Goal: Task Accomplishment & Management: Complete application form

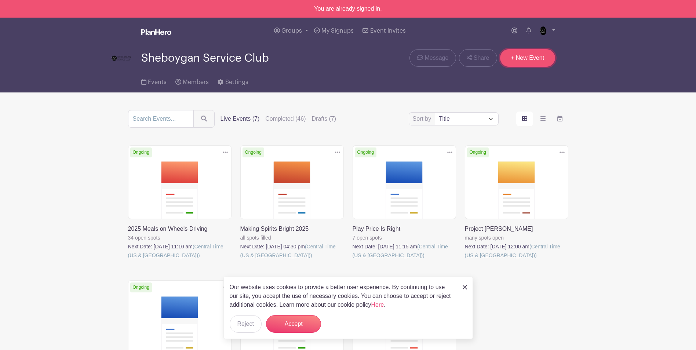
click at [522, 59] on link "+ New Event" at bounding box center [527, 58] width 55 height 18
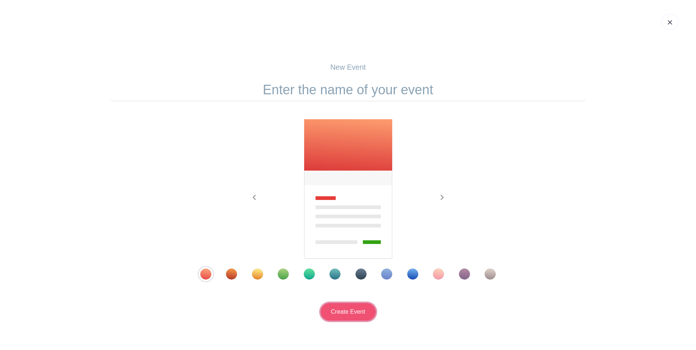
click at [344, 308] on input "Create Event" at bounding box center [348, 312] width 55 height 18
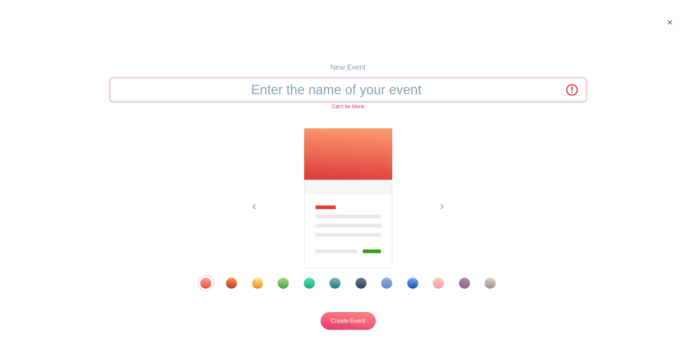
click at [337, 91] on input "text" at bounding box center [347, 89] width 475 height 23
click at [297, 84] on input "text" at bounding box center [347, 89] width 475 height 23
type input "Run for Safe Water"
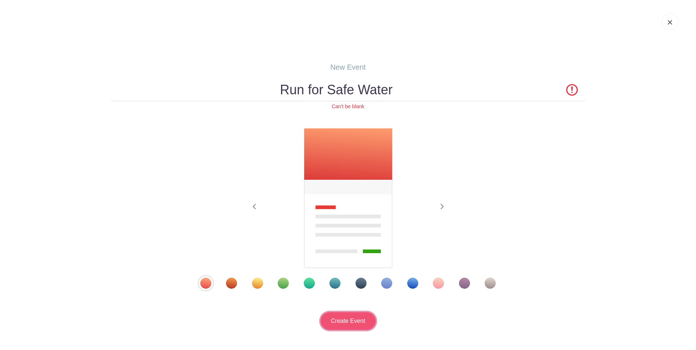
click at [354, 322] on input "Create Event" at bounding box center [348, 321] width 55 height 18
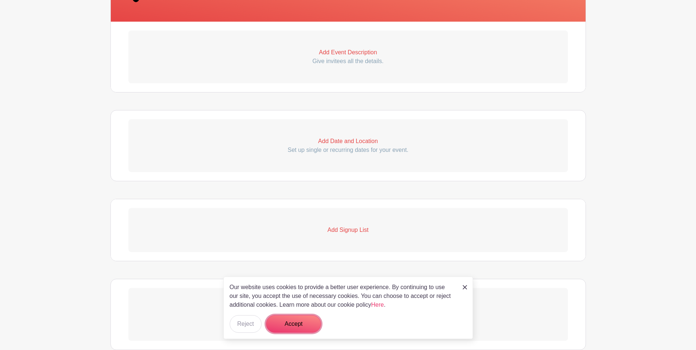
click at [300, 323] on button "Accept" at bounding box center [293, 324] width 55 height 18
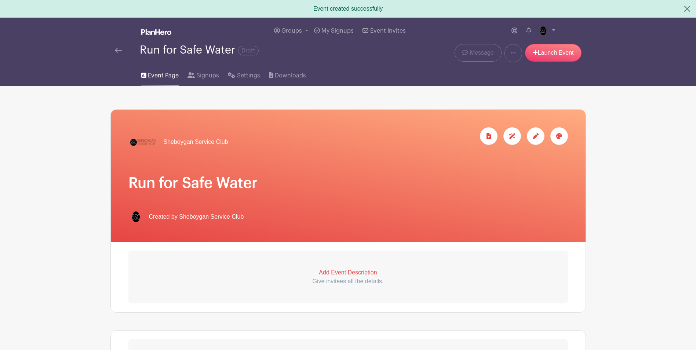
click at [120, 50] on img at bounding box center [118, 50] width 7 height 5
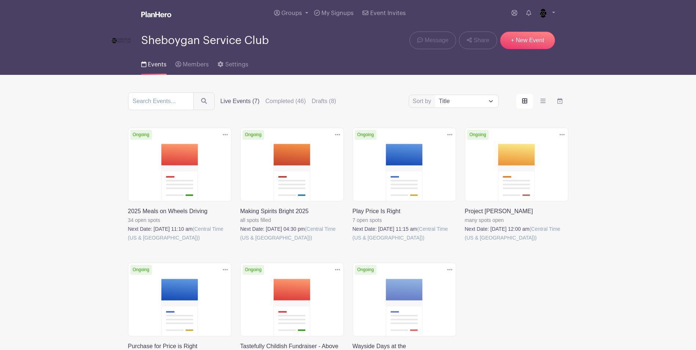
click at [331, 96] on div "Sort by Title Recently modified Newest Upcoming dates Live Events (7) Completed…" at bounding box center [348, 101] width 440 height 18
click at [328, 100] on label "Drafts (8)" at bounding box center [324, 101] width 25 height 9
click at [0, 0] on input "Drafts (8)" at bounding box center [0, 0] width 0 height 0
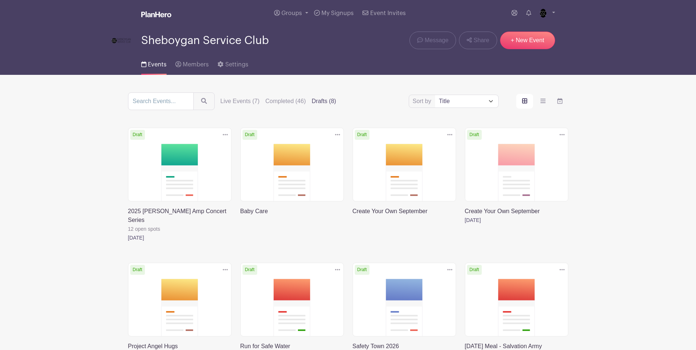
scroll to position [58, 0]
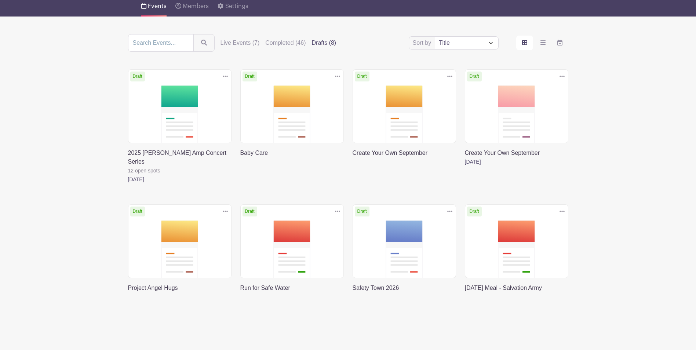
click at [128, 292] on link at bounding box center [128, 292] width 0 height 0
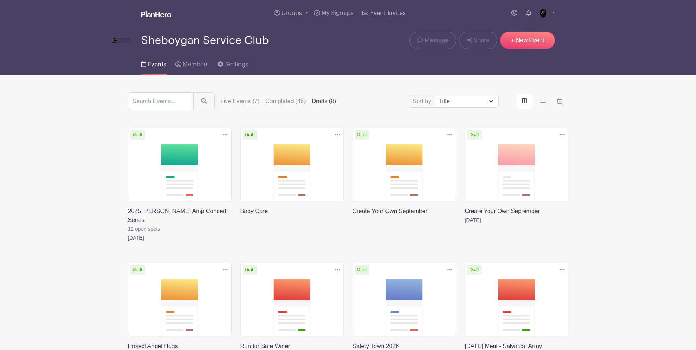
scroll to position [58, 0]
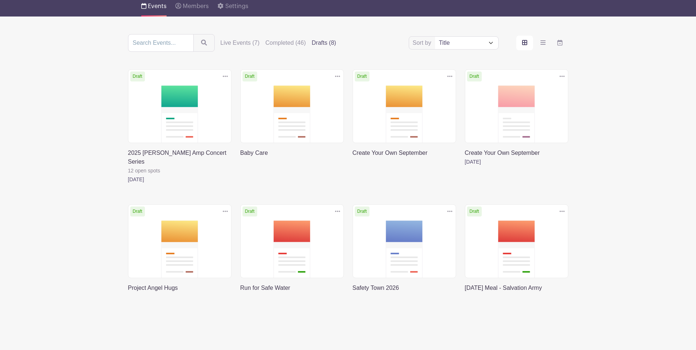
click at [240, 292] on link at bounding box center [240, 292] width 0 height 0
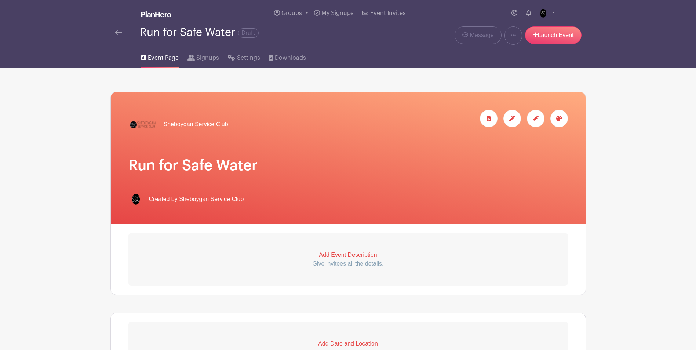
click at [329, 254] on p "Add Event Description" at bounding box center [347, 254] width 439 height 9
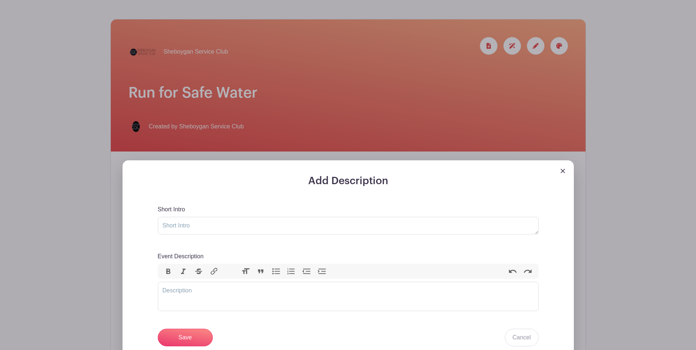
scroll to position [73, 0]
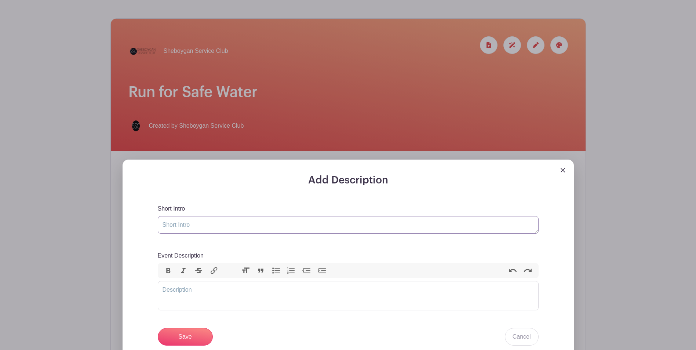
click at [230, 227] on textarea "Short Intro" at bounding box center [348, 225] width 381 height 18
type textarea "Volunteer on a walk/run course for [PERSON_NAME] Run for Safe Water Run"
click at [252, 292] on trix-editor "Event Description" at bounding box center [348, 295] width 381 height 29
click at [212, 222] on textarea "Volunteer on a walk/run course for [PERSON_NAME] Run for Safe Water Run" at bounding box center [348, 225] width 381 height 18
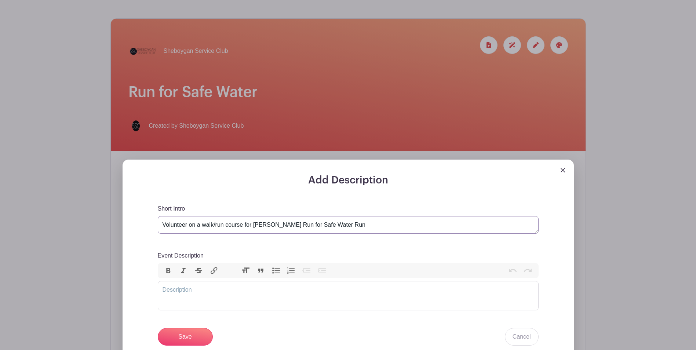
click at [212, 222] on textarea "Volunteer on a walk/run course for [PERSON_NAME] Run for Safe Water Run" at bounding box center [348, 225] width 381 height 18
click at [213, 289] on trix-editor "Event Description" at bounding box center [348, 295] width 381 height 29
paste trix-editor "<div>Volunteer on a walk/run course for [PERSON_NAME] Run for Safe Water Run</d…"
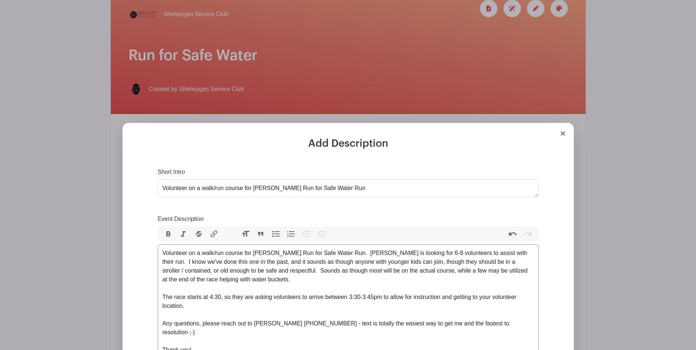
scroll to position [113, 0]
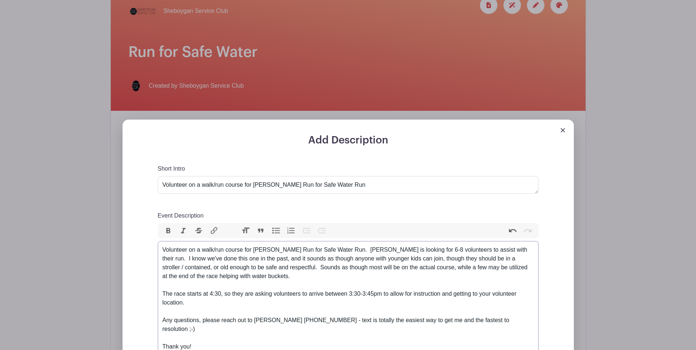
type trix-editor "<div>Volunteer on a walk/run course for [PERSON_NAME] Run for Safe Water Run.&n…"
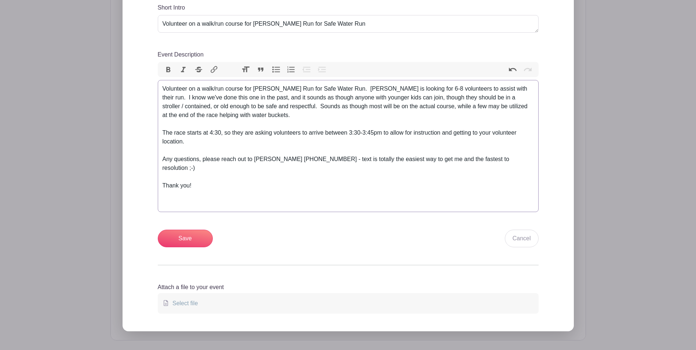
scroll to position [305, 0]
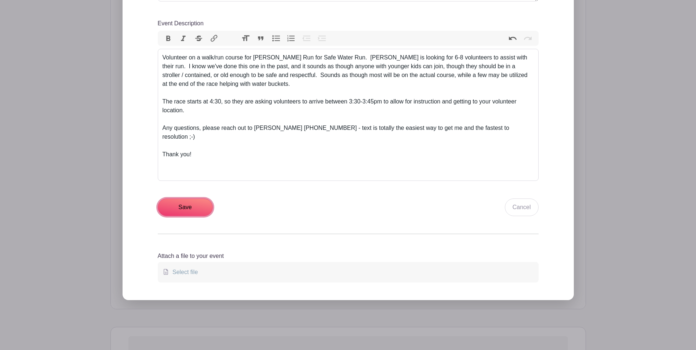
click at [208, 203] on input "Save" at bounding box center [185, 207] width 55 height 18
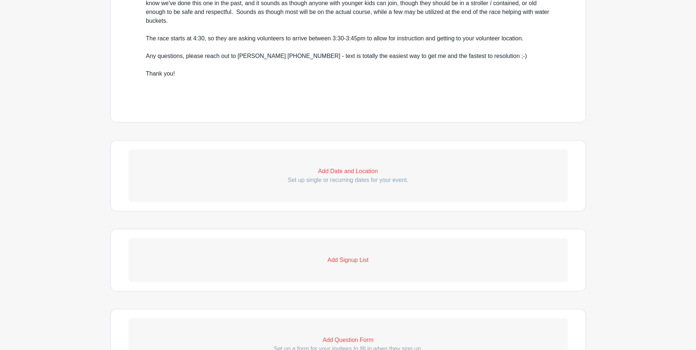
click at [347, 167] on p "Add Date and Location" at bounding box center [347, 171] width 439 height 9
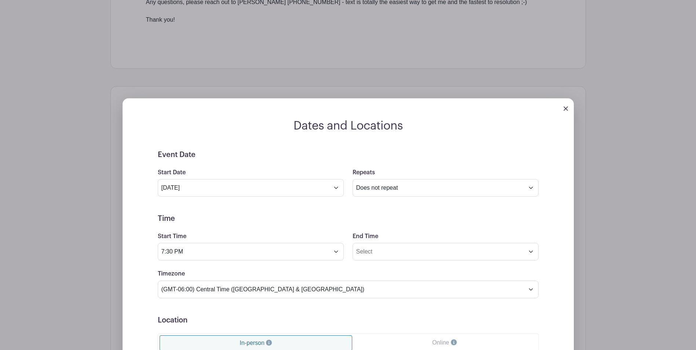
scroll to position [438, 0]
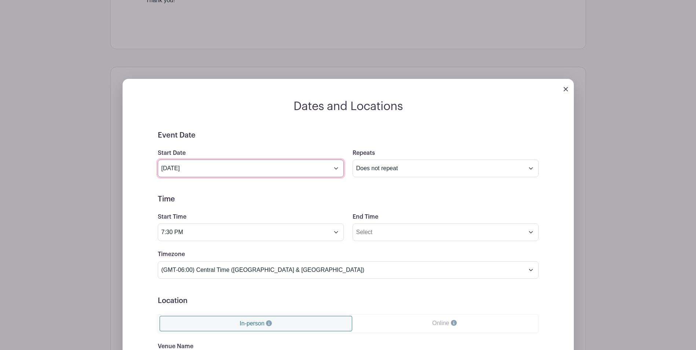
click at [217, 163] on input "[DATE]" at bounding box center [251, 169] width 186 height 18
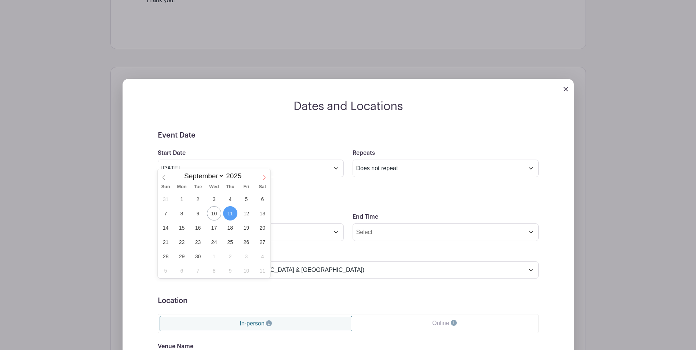
click at [265, 177] on icon at bounding box center [263, 177] width 5 height 5
select select "9"
click at [229, 228] on span "16" at bounding box center [230, 227] width 14 height 14
type input "[DATE]"
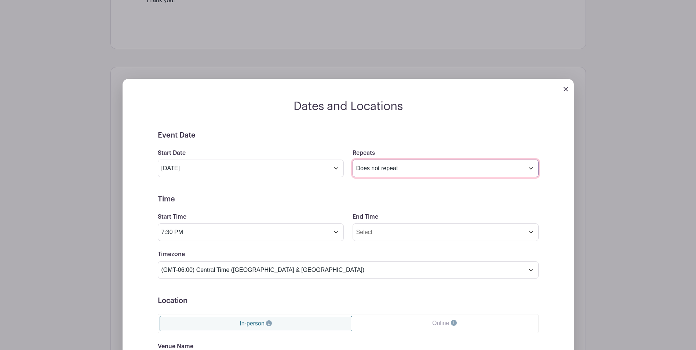
click at [413, 162] on select "Does not repeat Daily Weekly Monthly on day 16 Monthly on the third [DATE] Othe…" at bounding box center [445, 169] width 186 height 18
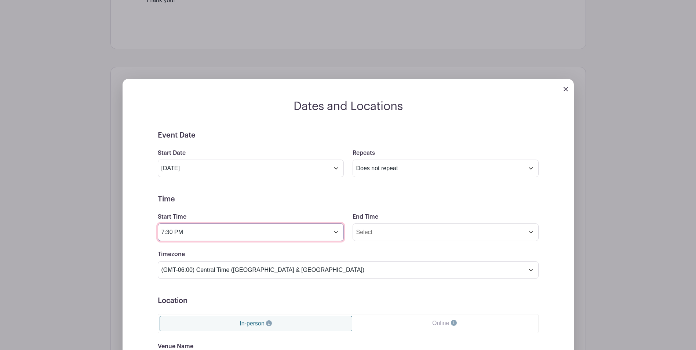
click at [228, 229] on input "7:30 PM" at bounding box center [251, 232] width 186 height 18
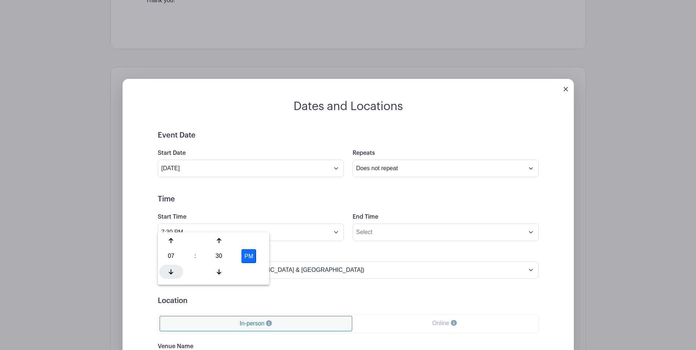
click at [169, 272] on icon at bounding box center [171, 271] width 4 height 5
click at [169, 272] on icon at bounding box center [171, 272] width 4 height 6
type input "3:30 PM"
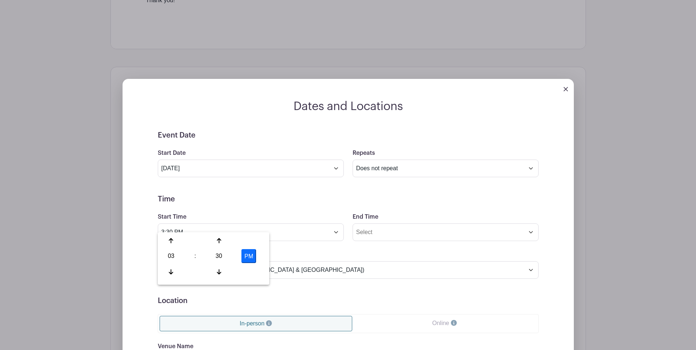
click at [326, 250] on div "Timezone (GMT-12:00) International Date Line West (GMT-11:00) [US_STATE] (GMT-1…" at bounding box center [347, 264] width 389 height 29
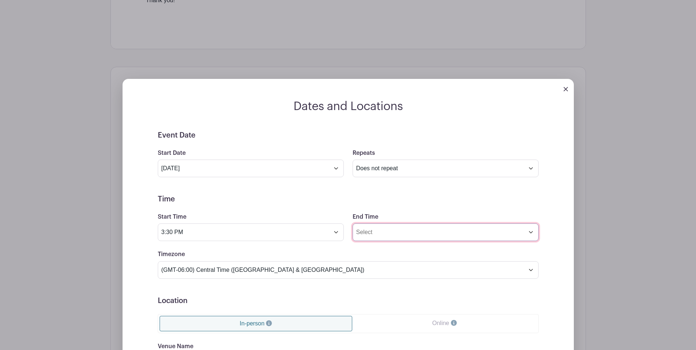
click at [410, 223] on input "End Time" at bounding box center [445, 232] width 186 height 18
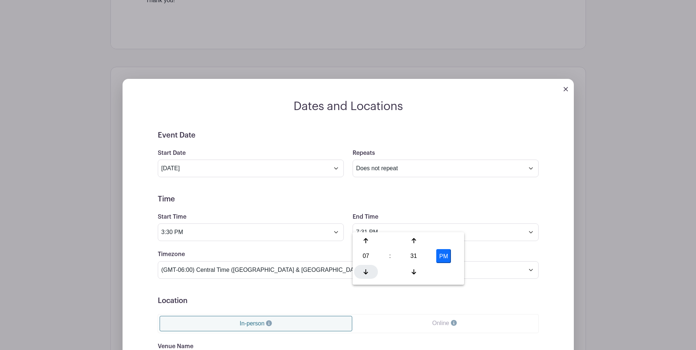
click at [366, 269] on icon at bounding box center [365, 272] width 4 height 6
click at [414, 239] on icon at bounding box center [413, 240] width 4 height 5
click at [410, 269] on div at bounding box center [414, 272] width 24 height 14
click at [441, 256] on button "PM" at bounding box center [443, 256] width 15 height 14
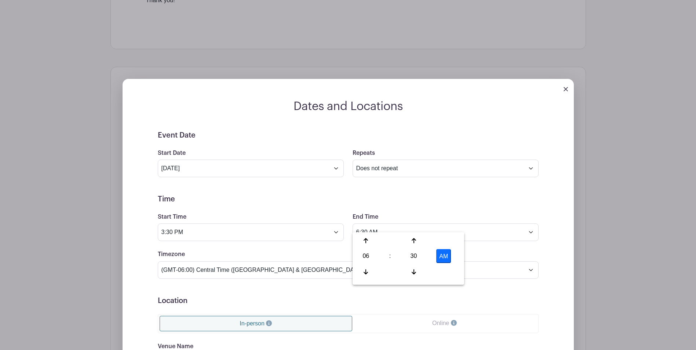
click at [440, 256] on button "AM" at bounding box center [443, 256] width 15 height 14
type input "6:30 PM"
click at [470, 250] on div "Timezone (GMT-12:00) International Date Line West (GMT-11:00) [US_STATE] (GMT-1…" at bounding box center [347, 264] width 389 height 29
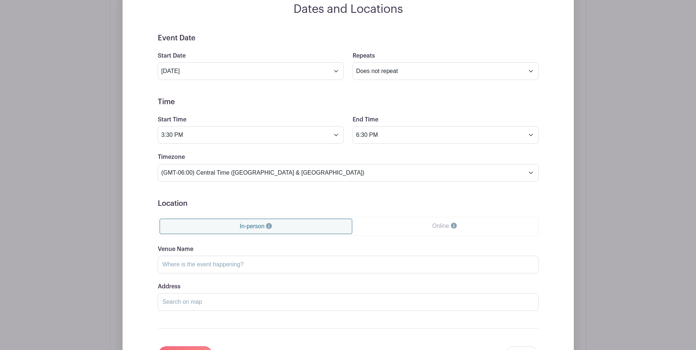
scroll to position [548, 0]
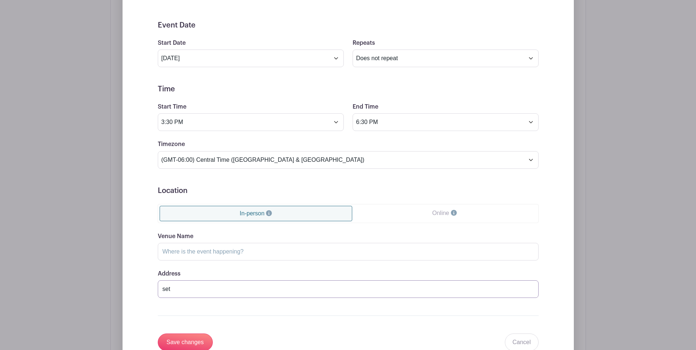
click at [402, 280] on input "set" at bounding box center [348, 289] width 381 height 18
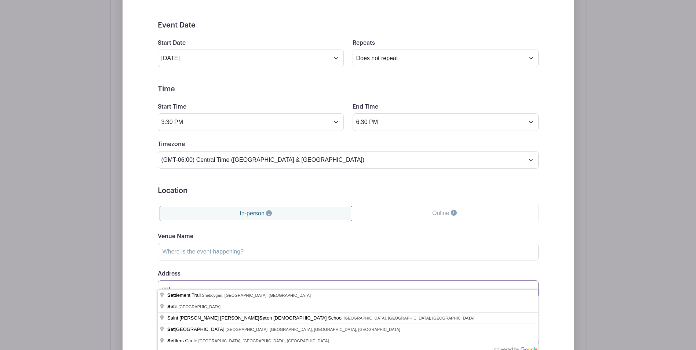
type input "set"
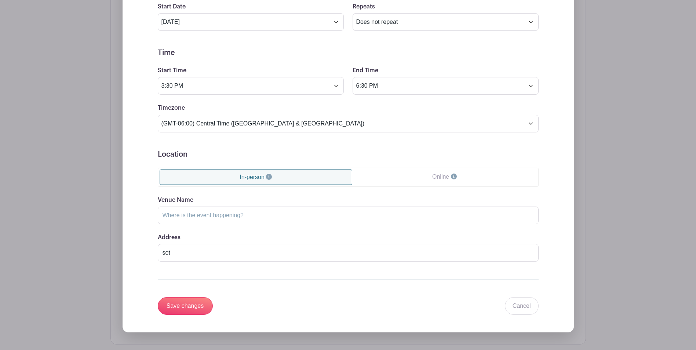
scroll to position [584, 0]
click at [238, 169] on link "In-person" at bounding box center [256, 176] width 193 height 15
click at [229, 206] on input "Venue Name" at bounding box center [348, 215] width 381 height 18
type input "Kohler Swing Studio"
click at [380, 297] on div "Save changes Cancel" at bounding box center [348, 306] width 381 height 18
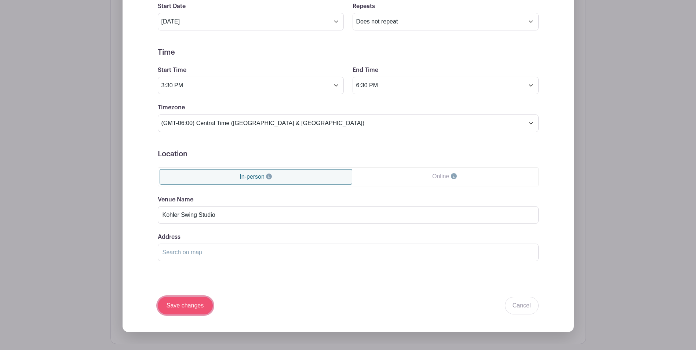
click at [188, 297] on input "Save changes" at bounding box center [185, 306] width 55 height 18
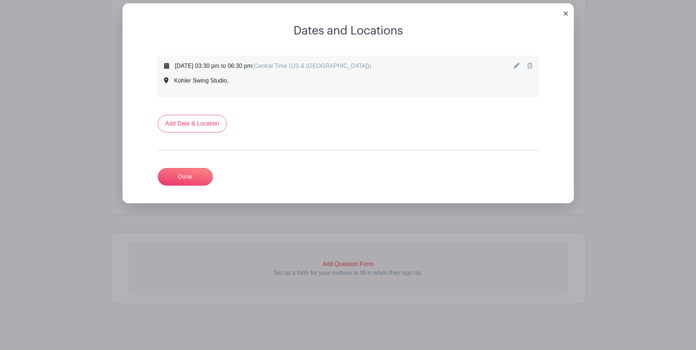
scroll to position [446, 0]
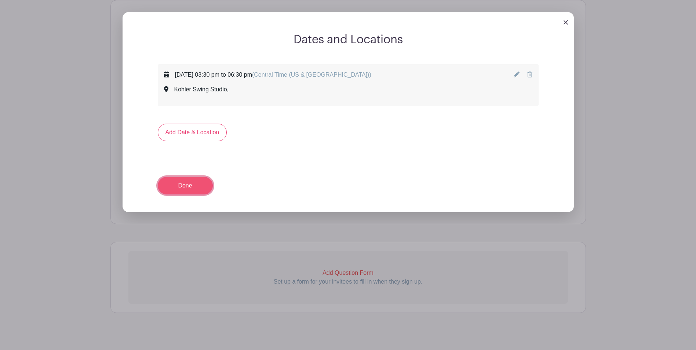
click at [195, 177] on link "Done" at bounding box center [185, 186] width 55 height 18
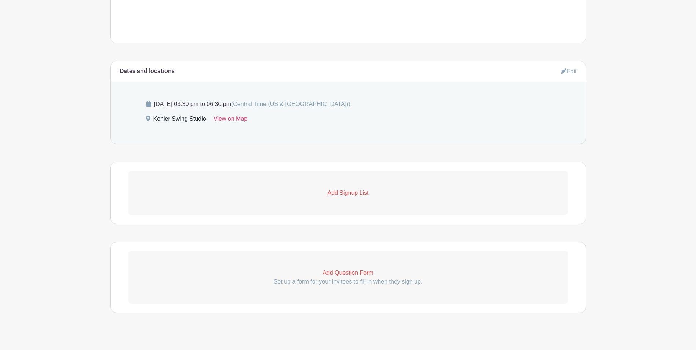
click at [360, 188] on p "Add Signup List" at bounding box center [347, 192] width 439 height 9
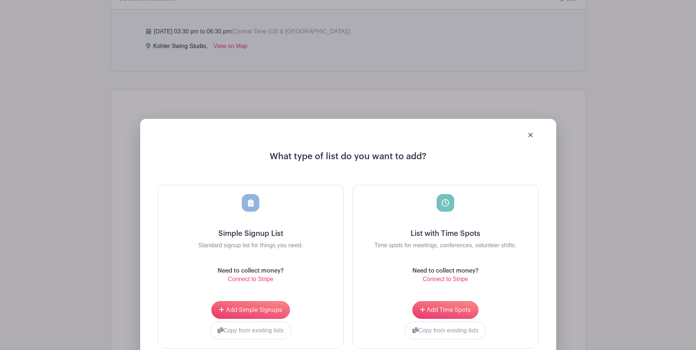
scroll to position [458, 0]
click at [260, 300] on button "Add Simple Signups" at bounding box center [250, 309] width 78 height 18
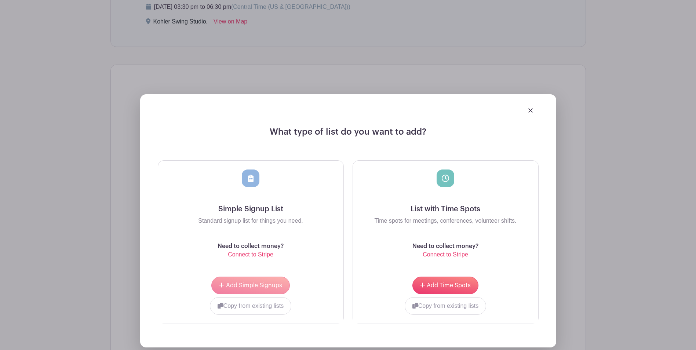
scroll to position [553, 0]
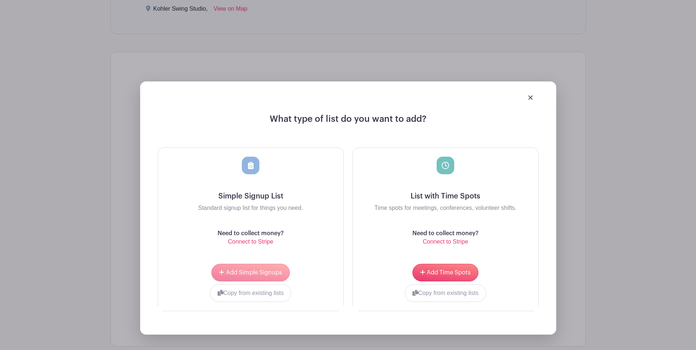
click at [221, 264] on div "Add Simple Signups" at bounding box center [250, 273] width 173 height 18
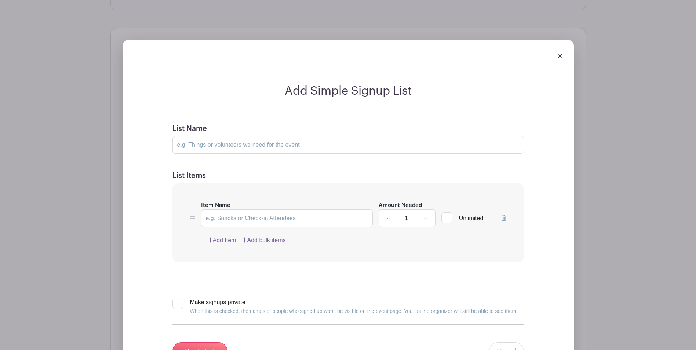
scroll to position [590, 0]
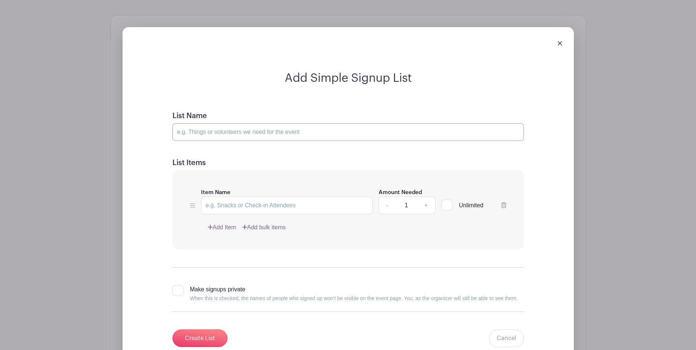
click at [227, 127] on input "List Name" at bounding box center [347, 132] width 351 height 18
click at [223, 127] on input "List Name" at bounding box center [347, 132] width 351 height 18
click at [279, 123] on input "List Name" at bounding box center [347, 132] width 351 height 18
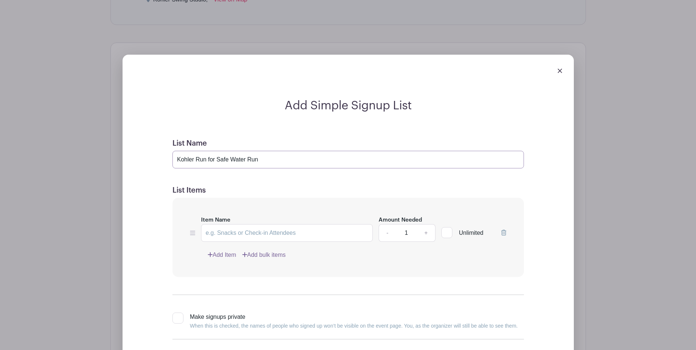
scroll to position [553, 0]
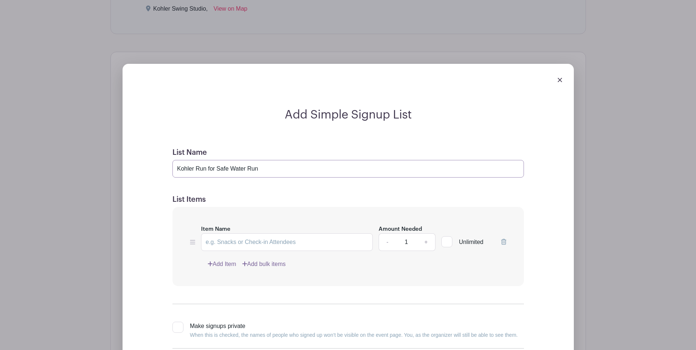
type input "Kohler Run for Safe Water Run"
click at [232, 233] on input "Item Name" at bounding box center [287, 242] width 172 height 18
type input "6-8 volunteers"
click at [426, 237] on link "+" at bounding box center [426, 242] width 18 height 18
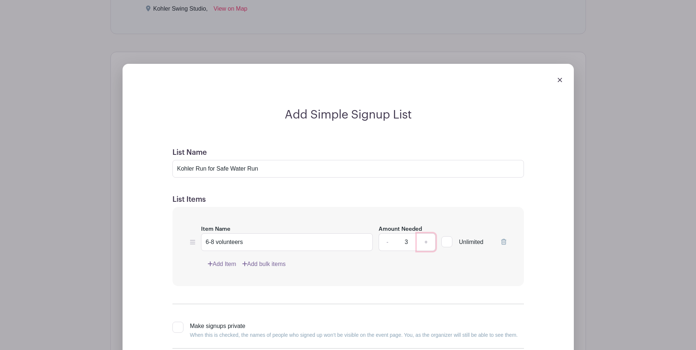
click at [426, 237] on link "+" at bounding box center [426, 242] width 18 height 18
click at [424, 233] on link "+" at bounding box center [426, 242] width 18 height 18
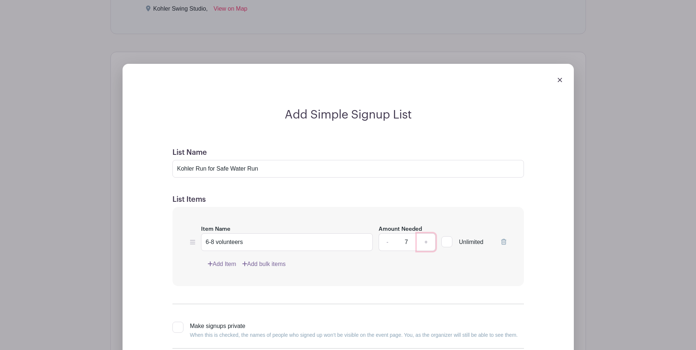
type input "8"
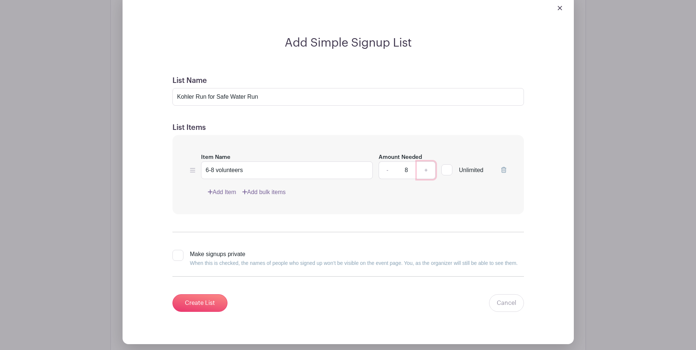
scroll to position [627, 0]
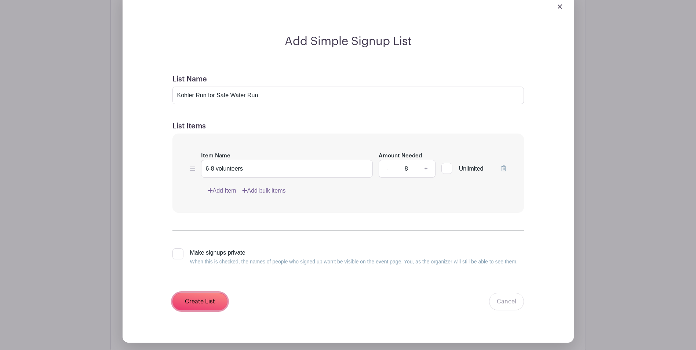
click at [198, 293] on input "Create List" at bounding box center [199, 302] width 55 height 18
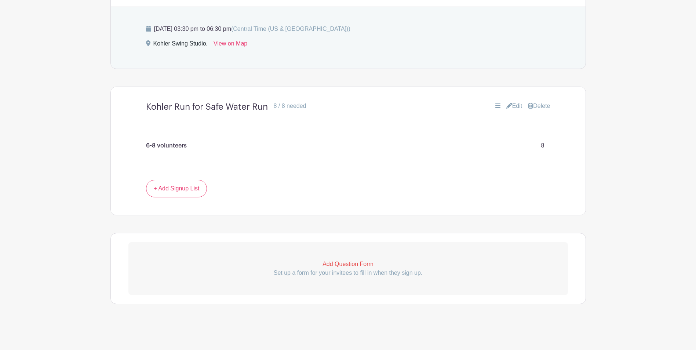
scroll to position [451, 0]
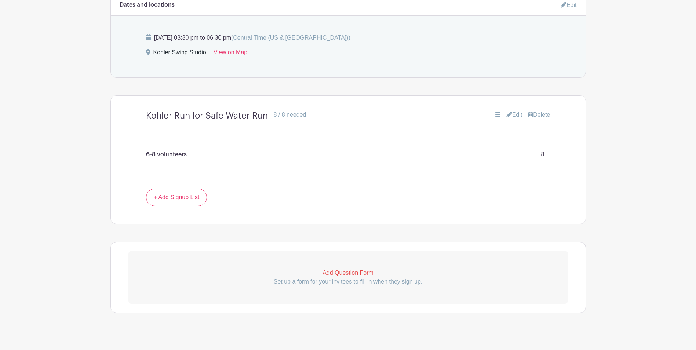
click at [125, 78] on turbo-frame "Dates and locations Edit [DATE] 03:30 pm to 06:30 pm (Central Time ([GEOGRAPHIC…" at bounding box center [347, 109] width 475 height 230
click at [158, 188] on link "+ Add Signup List" at bounding box center [176, 197] width 61 height 18
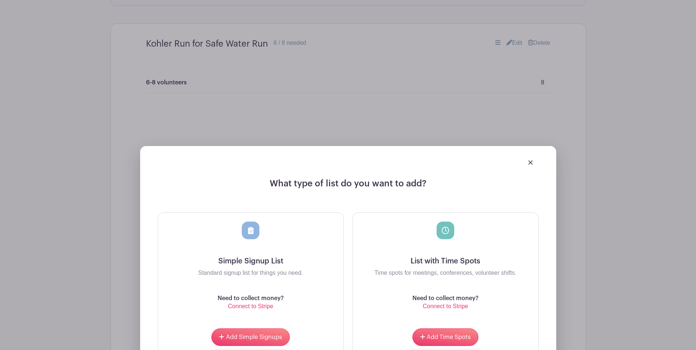
scroll to position [524, 0]
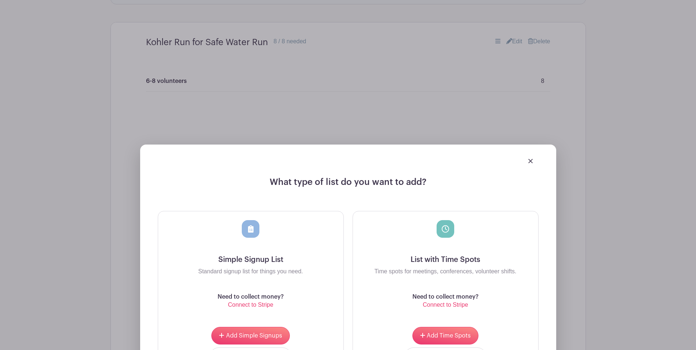
click at [530, 159] on img at bounding box center [530, 161] width 4 height 4
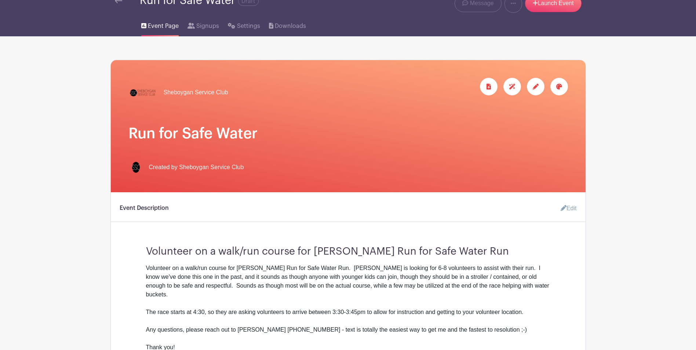
scroll to position [0, 0]
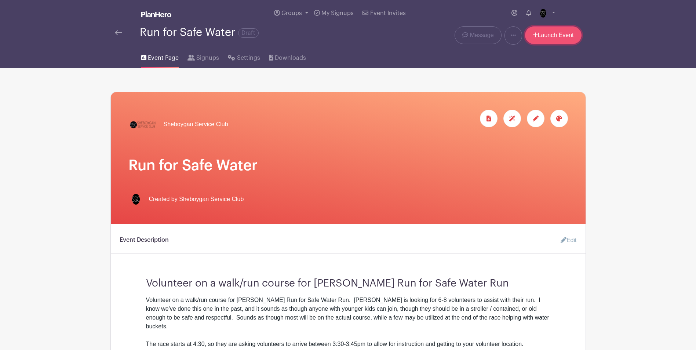
click at [550, 38] on link "Launch Event" at bounding box center [553, 35] width 56 height 18
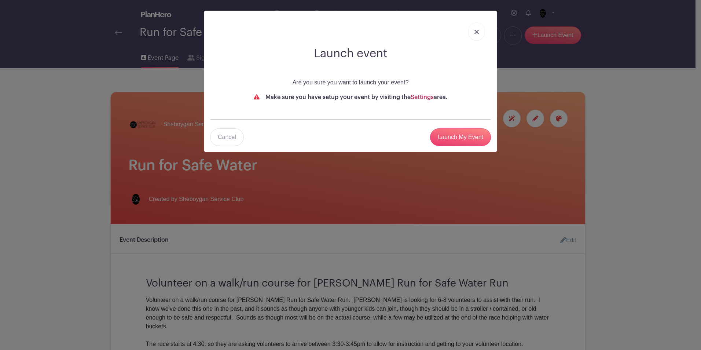
click at [425, 98] on link "Settings" at bounding box center [422, 97] width 23 height 6
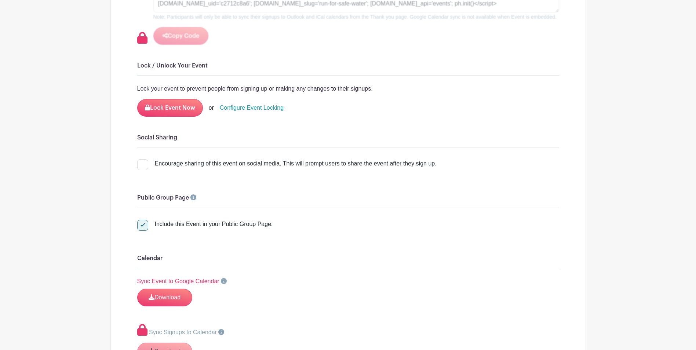
scroll to position [733, 0]
click at [145, 226] on div at bounding box center [142, 225] width 11 height 11
click at [142, 225] on input "Include this Event in your Public Group Page." at bounding box center [139, 222] width 5 height 5
checkbox input "false"
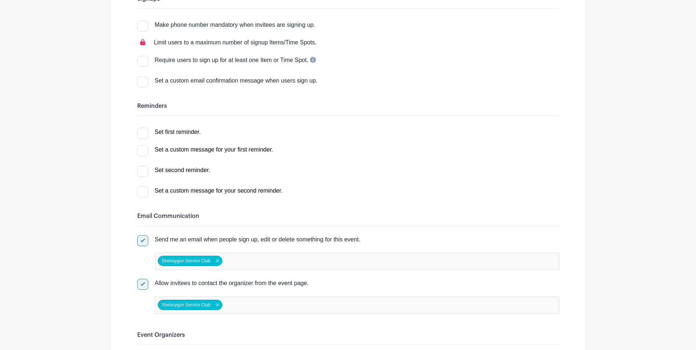
scroll to position [86, 0]
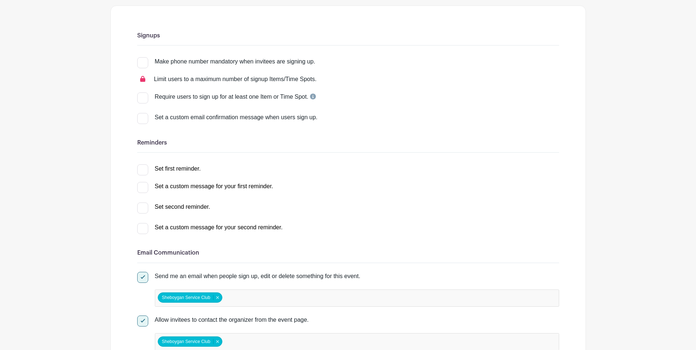
click at [141, 61] on input "Make phone number mandatory when invitees are signing up." at bounding box center [139, 59] width 5 height 5
checkbox input "true"
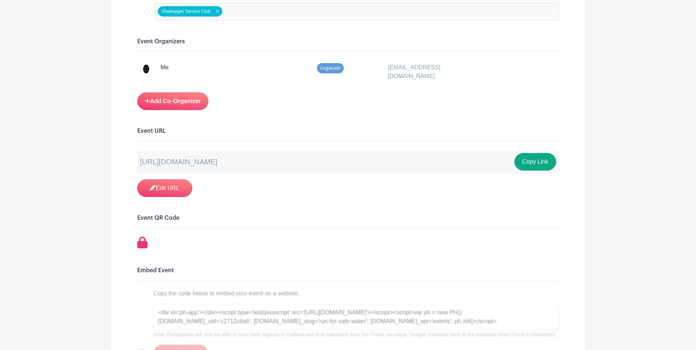
scroll to position [293, 0]
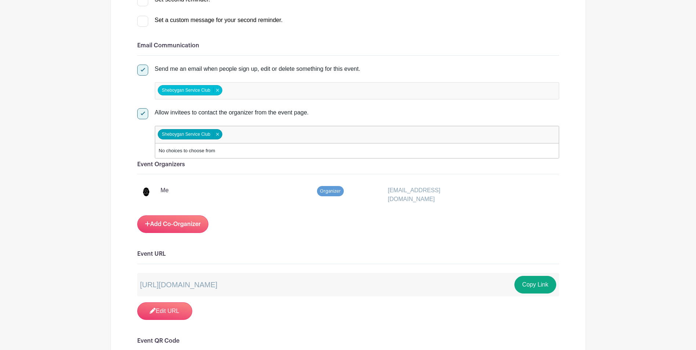
click at [98, 131] on main "Groups All Groups Sheboygan Service Club My Signups Event Invites My account Lo…" at bounding box center [348, 329] width 696 height 1244
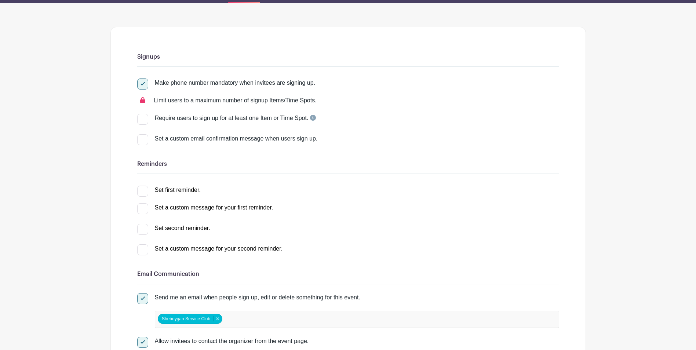
scroll to position [0, 0]
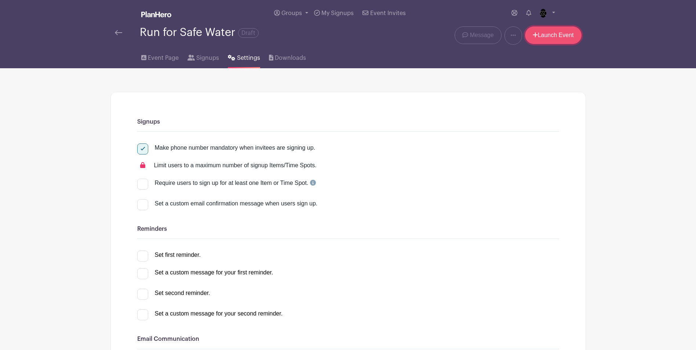
click at [558, 37] on link "Launch Event" at bounding box center [553, 35] width 56 height 18
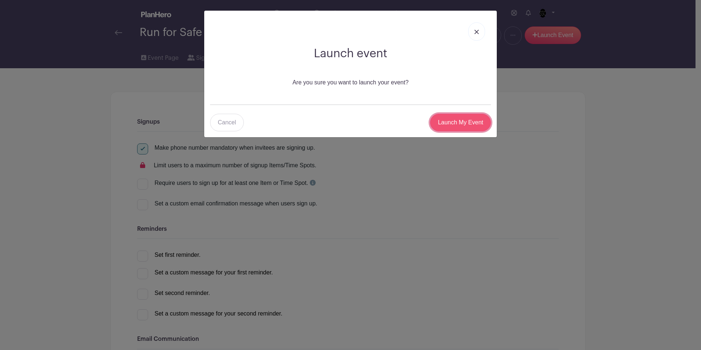
click at [447, 128] on input "Launch My Event" at bounding box center [460, 123] width 61 height 18
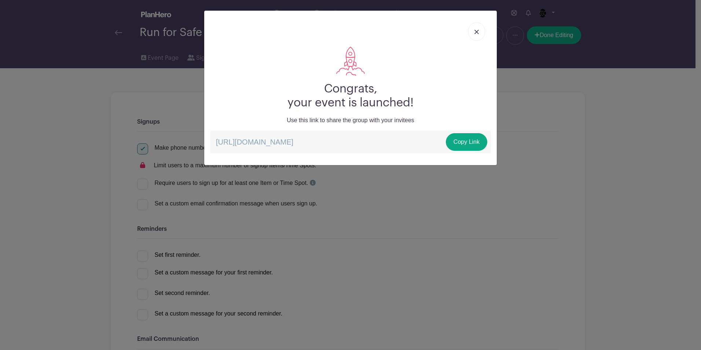
click at [335, 143] on p "[URL][DOMAIN_NAME] Copy Link" at bounding box center [350, 142] width 281 height 23
click at [335, 144] on p "[URL][DOMAIN_NAME] Copy Link" at bounding box center [350, 142] width 281 height 23
click at [460, 147] on link "Copy Link" at bounding box center [466, 142] width 41 height 18
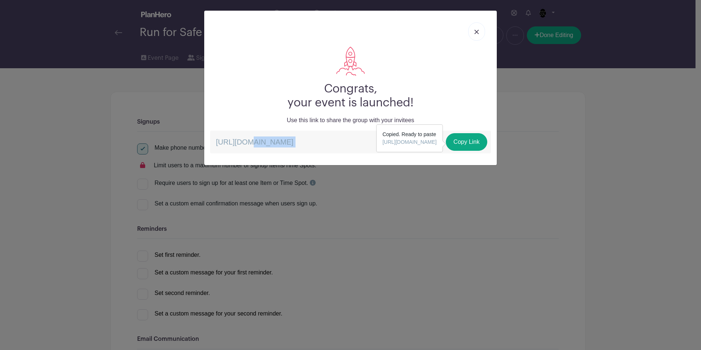
click at [476, 33] on img at bounding box center [477, 32] width 4 height 4
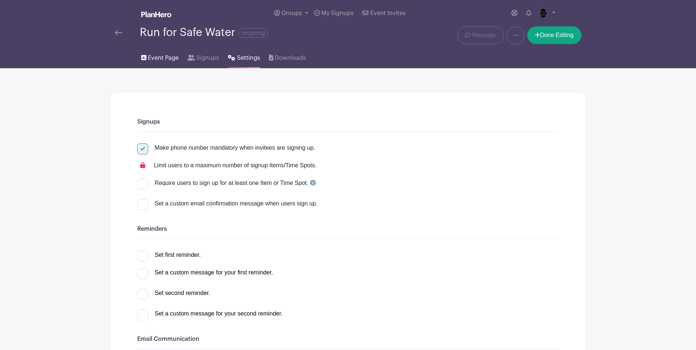
click at [163, 63] on link "Event Page" at bounding box center [159, 56] width 37 height 23
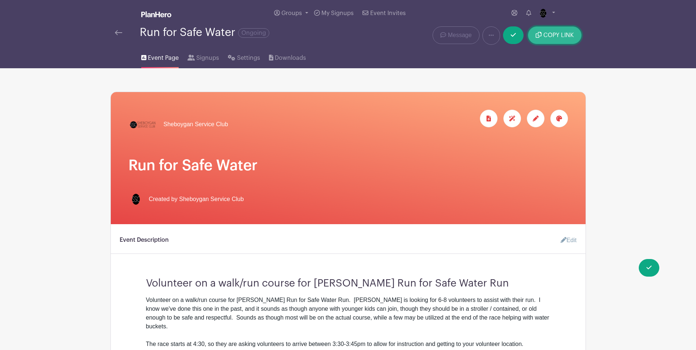
click at [567, 37] on span "COPY LINK" at bounding box center [558, 35] width 30 height 6
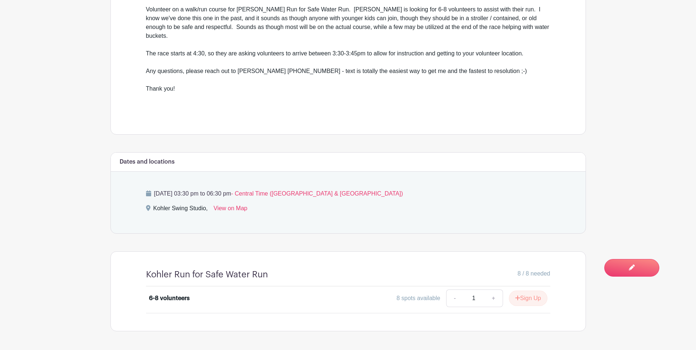
scroll to position [295, 0]
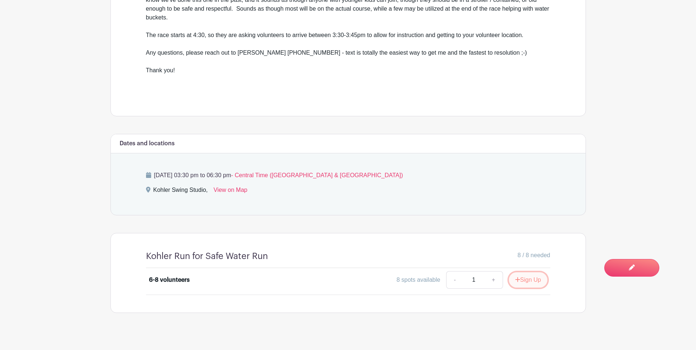
click at [518, 276] on button "Sign Up" at bounding box center [528, 279] width 39 height 15
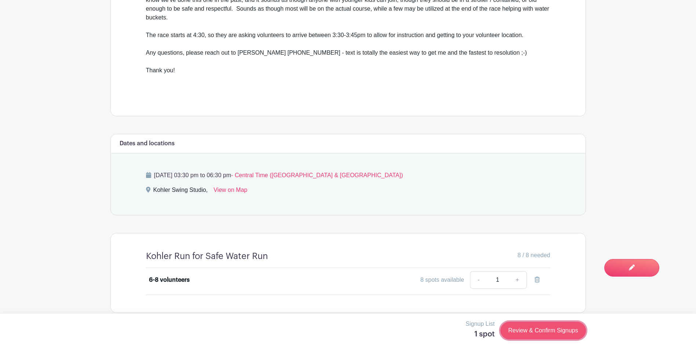
click at [532, 330] on link "Review & Confirm Signups" at bounding box center [542, 331] width 85 height 18
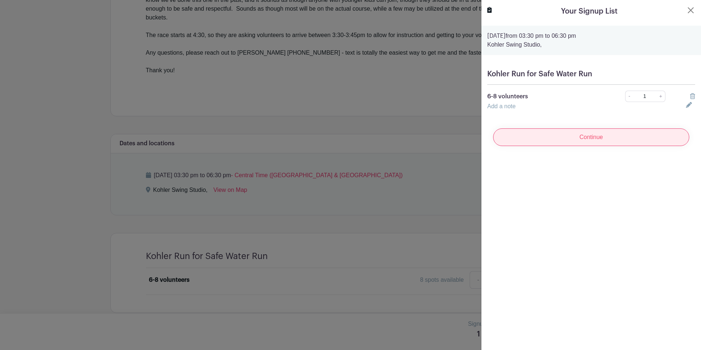
click at [563, 134] on input "Continue" at bounding box center [591, 137] width 196 height 18
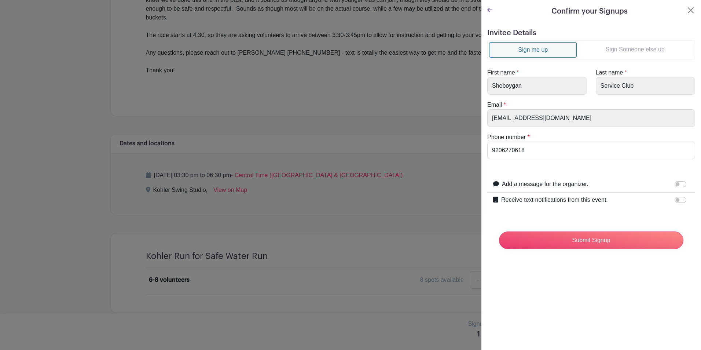
click at [616, 48] on link "Sign Someone else up" at bounding box center [635, 49] width 117 height 15
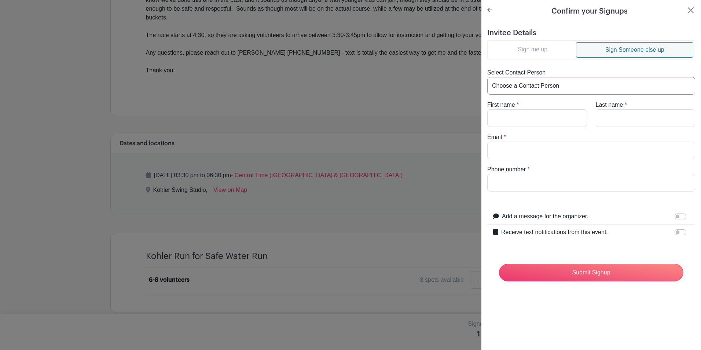
click at [543, 88] on select "Choose a Contact Person" at bounding box center [591, 86] width 208 height 18
click at [543, 89] on select "Choose a Contact Person" at bounding box center [591, 86] width 208 height 18
click at [545, 111] on input "First name" at bounding box center [537, 118] width 100 height 18
type input "Cassidy"
type input "Bartelt"
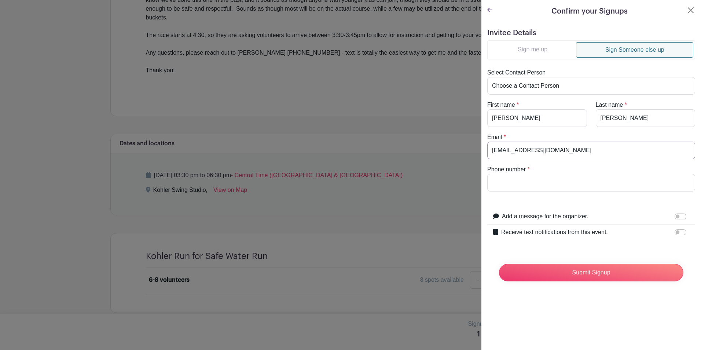
type input "CassidyB@sheboyganserviceclub.org"
click at [551, 179] on input "Phone number" at bounding box center [591, 183] width 208 height 18
type input "4254492587"
click at [675, 217] on input "Add a message for the organizer." at bounding box center [681, 216] width 12 height 6
checkbox input "true"
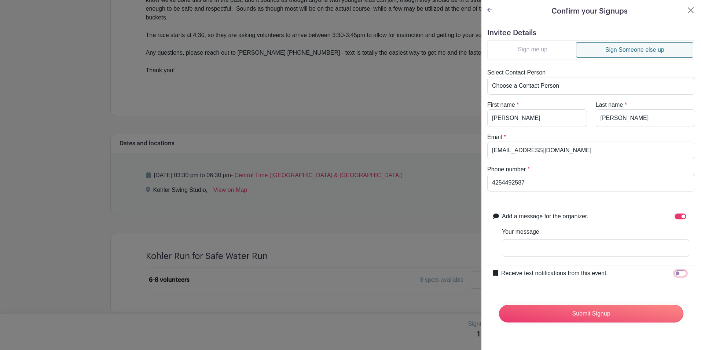
click at [675, 272] on input "Receive text notifications from this event." at bounding box center [681, 273] width 12 height 6
checkbox input "true"
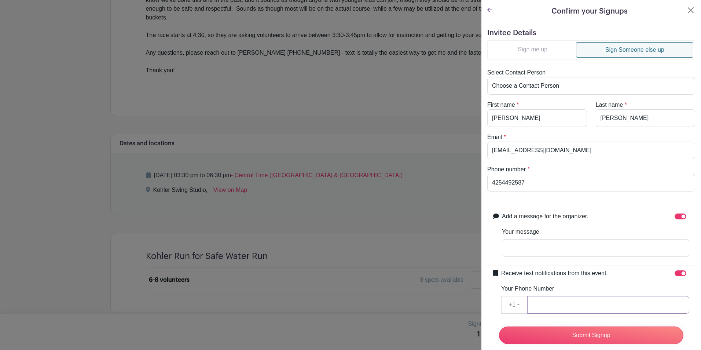
click at [551, 308] on input "Your Phone Number" at bounding box center [608, 305] width 162 height 18
click at [505, 184] on input "4254492587" at bounding box center [591, 183] width 208 height 18
click at [557, 301] on input "Your Phone Number" at bounding box center [608, 305] width 162 height 18
paste input "4254492587"
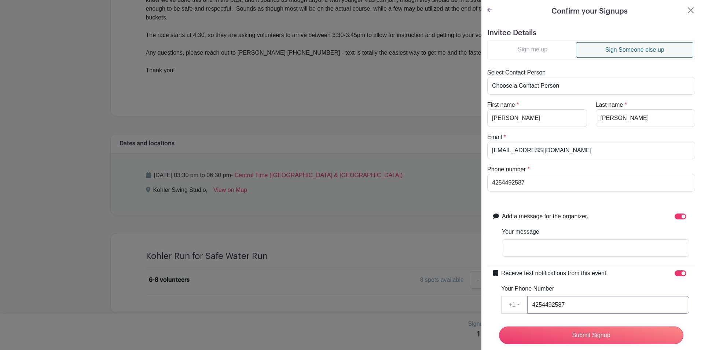
type input "4254492587"
click at [675, 214] on input "Add a message for the organizer." at bounding box center [681, 216] width 12 height 6
checkbox input "false"
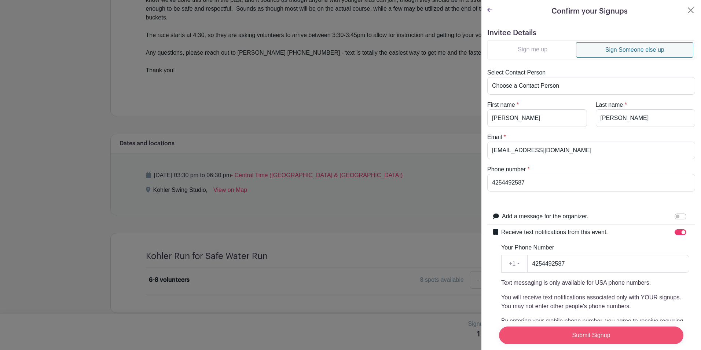
click at [561, 326] on input "Submit Signup" at bounding box center [591, 335] width 184 height 18
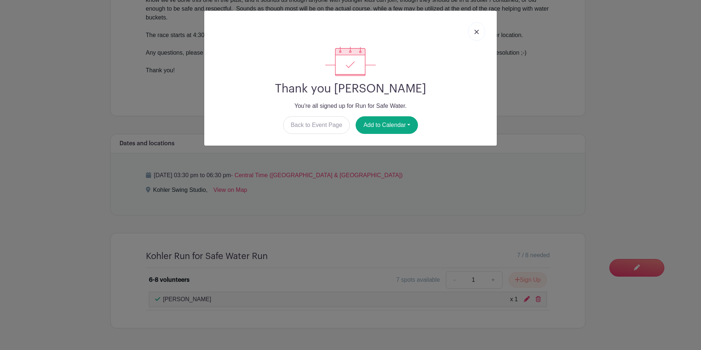
click at [477, 33] on img at bounding box center [477, 32] width 4 height 4
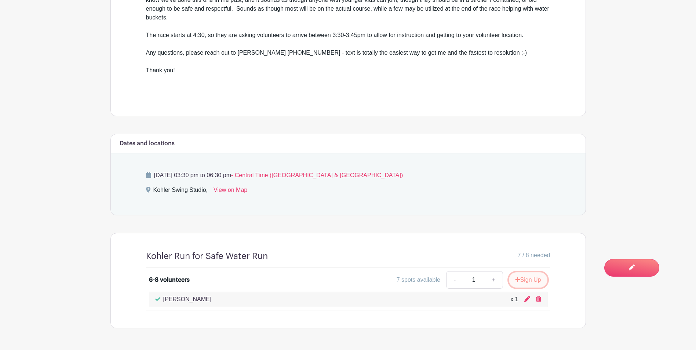
click at [527, 272] on button "Sign Up" at bounding box center [528, 279] width 39 height 15
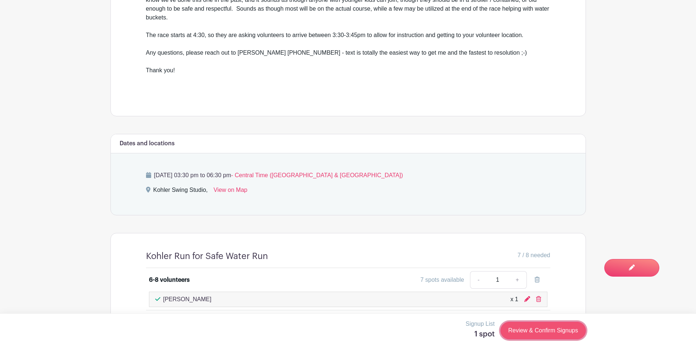
click at [535, 328] on link "Review & Confirm Signups" at bounding box center [542, 331] width 85 height 18
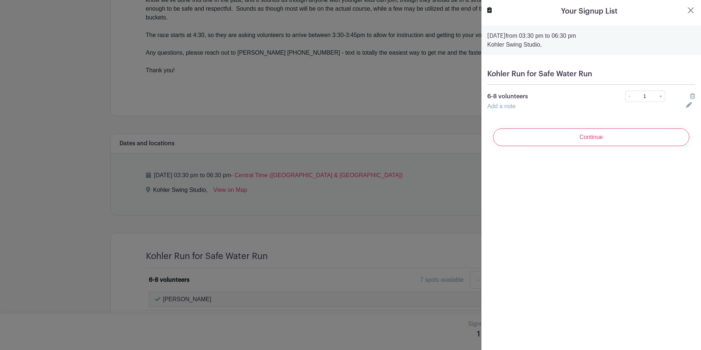
click at [626, 132] on input "Continue" at bounding box center [591, 137] width 196 height 18
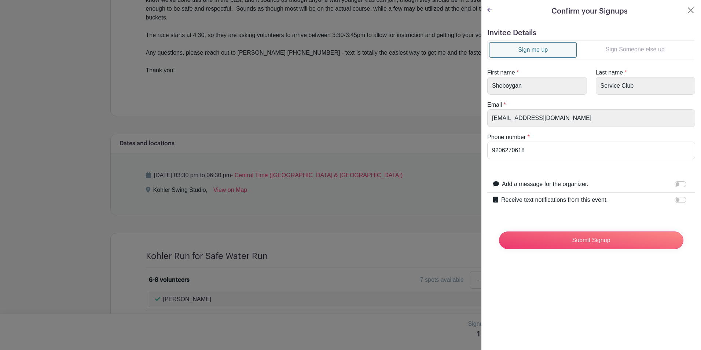
click at [612, 52] on link "Sign Someone else up" at bounding box center [635, 49] width 117 height 15
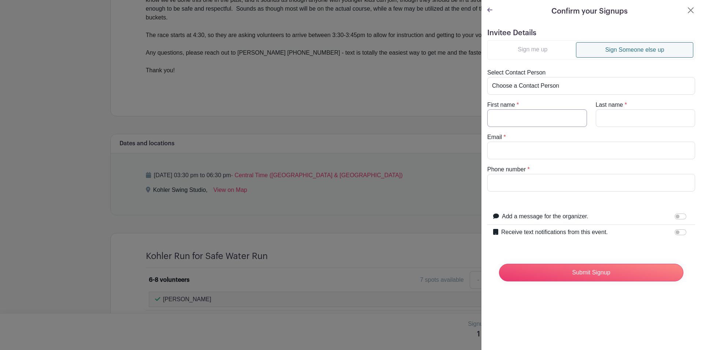
click at [525, 125] on input "First name" at bounding box center [537, 118] width 100 height 18
type input "s"
type input "Sara"
type input "Nelson"
type input "SaraN@sheboyganserviceclub.org"
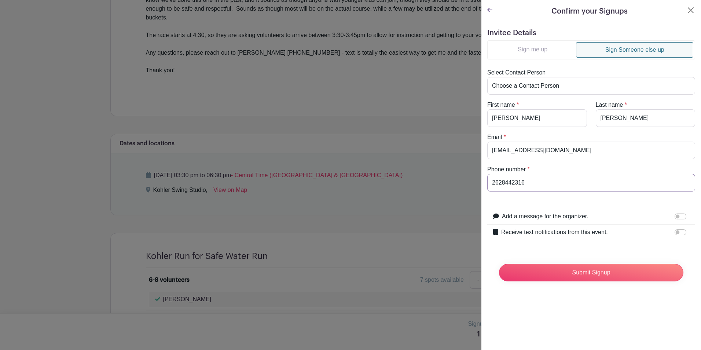
drag, startPoint x: 517, startPoint y: 183, endPoint x: 522, endPoint y: 191, distance: 9.4
click at [517, 183] on input "2628442316" at bounding box center [591, 183] width 208 height 18
click at [522, 191] on input "2628442316" at bounding box center [591, 183] width 208 height 18
click at [513, 183] on input "2628442316" at bounding box center [591, 183] width 208 height 18
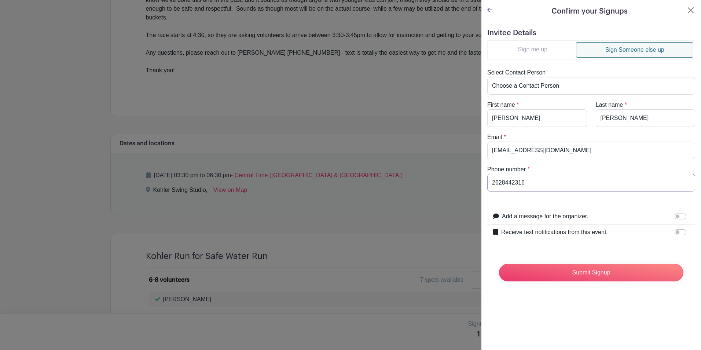
type input "2628442316"
click at [677, 231] on input "Receive text notifications from this event." at bounding box center [681, 232] width 12 height 6
checkbox input "true"
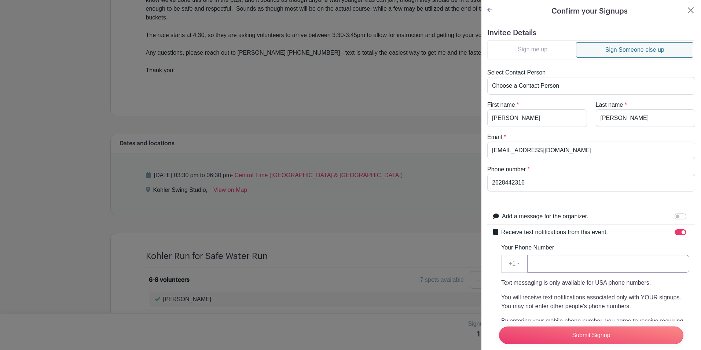
click at [611, 259] on input "Your Phone Number" at bounding box center [608, 264] width 162 height 18
paste input "2628442316"
type input "2628442316"
click at [545, 329] on input "Submit Signup" at bounding box center [591, 335] width 184 height 18
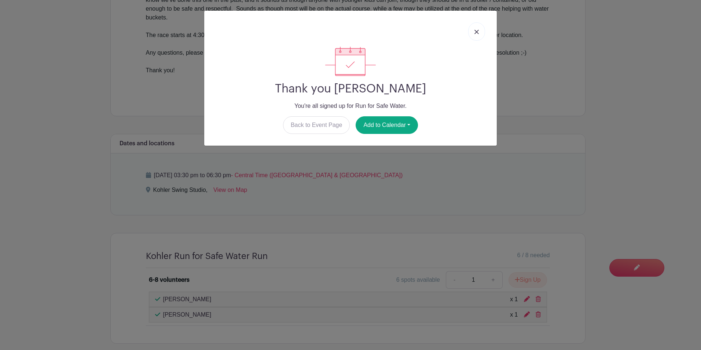
click at [478, 33] on img at bounding box center [477, 32] width 4 height 4
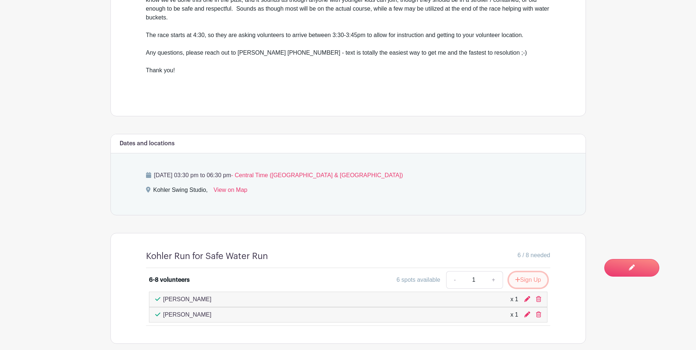
click at [526, 272] on button "Sign Up" at bounding box center [528, 279] width 39 height 15
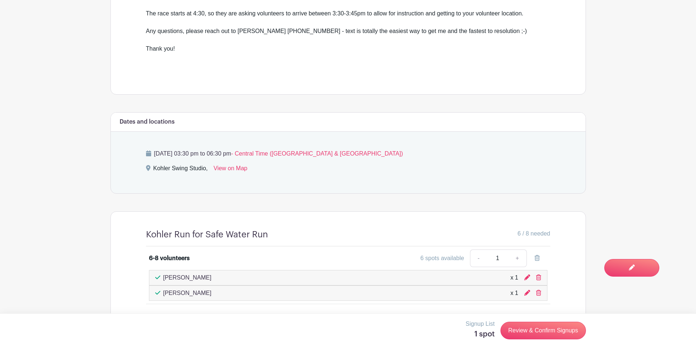
scroll to position [326, 0]
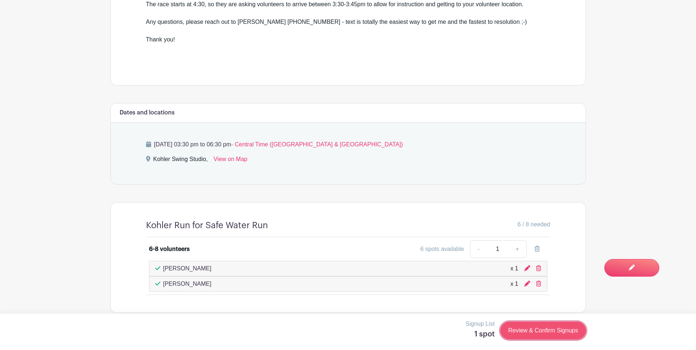
click at [529, 328] on link "Review & Confirm Signups" at bounding box center [542, 331] width 85 height 18
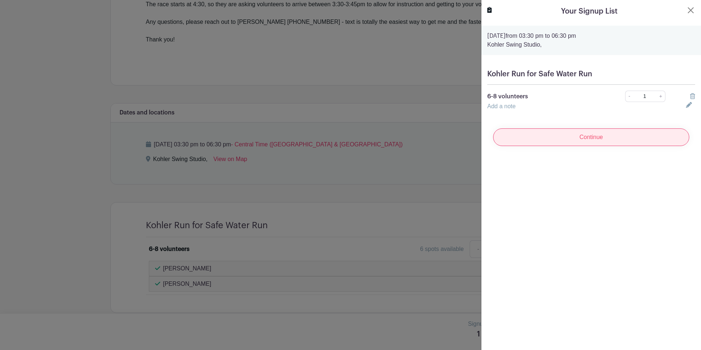
click at [616, 136] on input "Continue" at bounding box center [591, 137] width 196 height 18
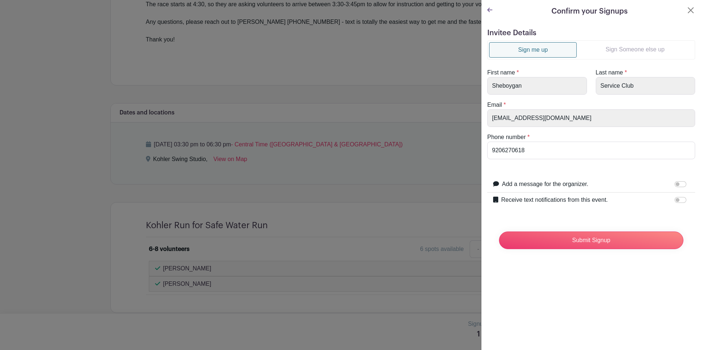
click at [616, 48] on link "Sign Someone else up" at bounding box center [635, 49] width 117 height 15
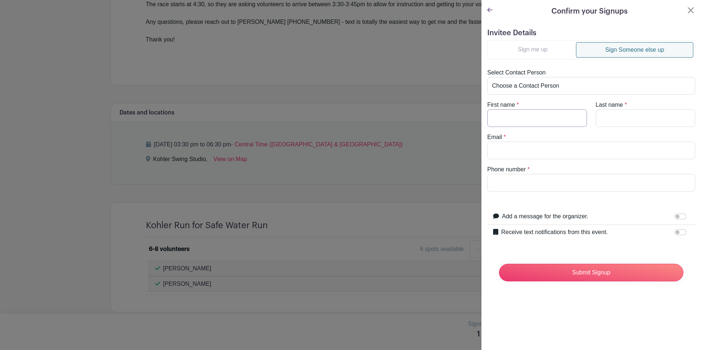
click at [535, 117] on input "First name" at bounding box center [537, 118] width 100 height 18
type input "Beth"
type input "Kochinski"
type input "BethK@sheboyganserviceclub.org"
click at [523, 184] on input "4148033246" at bounding box center [591, 183] width 208 height 18
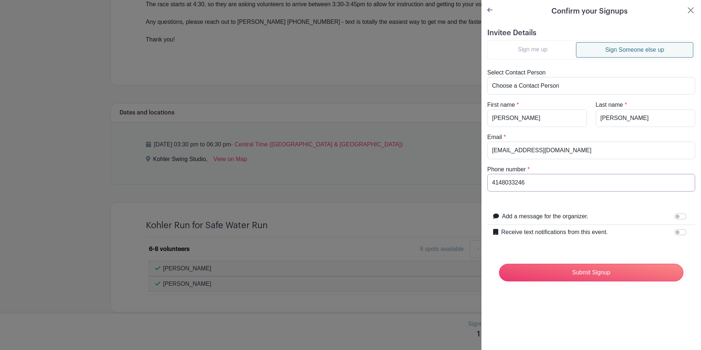
click at [523, 184] on input "4148033246" at bounding box center [591, 183] width 208 height 18
type input "4148033246"
click at [676, 231] on input "Receive text notifications from this event." at bounding box center [681, 232] width 12 height 6
checkbox input "true"
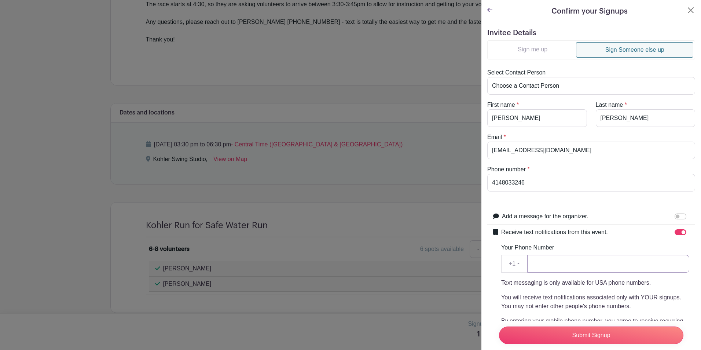
click at [589, 268] on input "Your Phone Number" at bounding box center [608, 264] width 162 height 18
paste input "4148033246"
type input "4148033246"
click at [571, 328] on input "Submit Signup" at bounding box center [591, 335] width 184 height 18
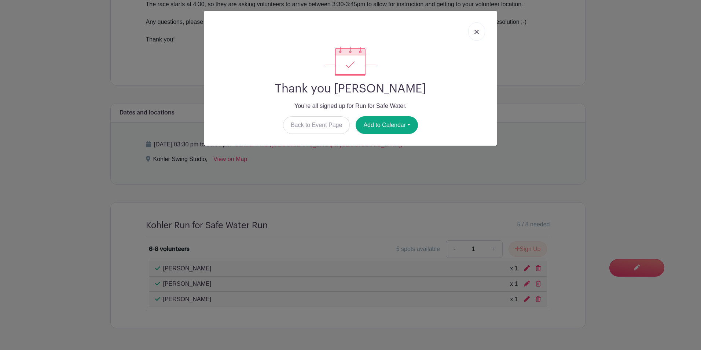
click at [471, 31] on link at bounding box center [476, 31] width 17 height 18
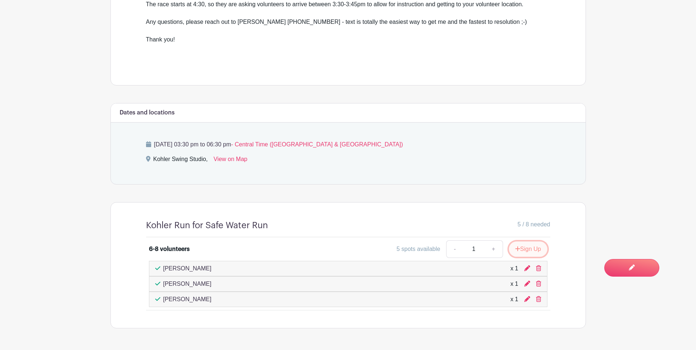
click at [531, 241] on button "Sign Up" at bounding box center [528, 248] width 39 height 15
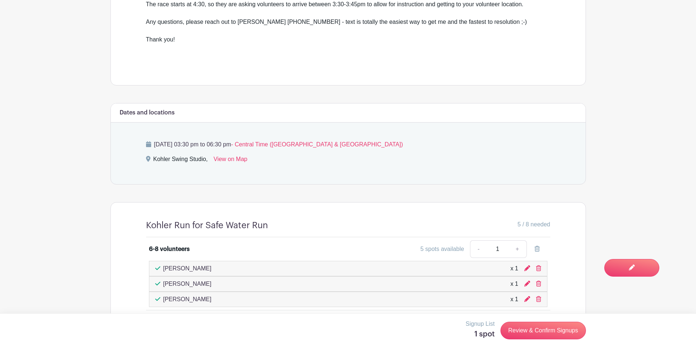
click at [547, 321] on div "Signup List 1 spot Review & Confirm Signups" at bounding box center [347, 330] width 475 height 22
click at [541, 334] on link "Review & Confirm Signups" at bounding box center [542, 331] width 85 height 18
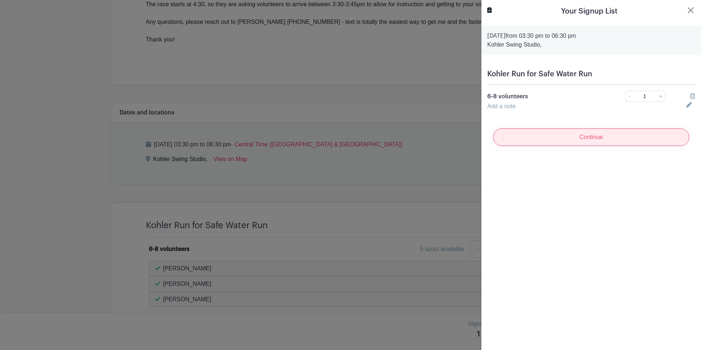
click at [560, 128] on input "Continue" at bounding box center [591, 137] width 196 height 18
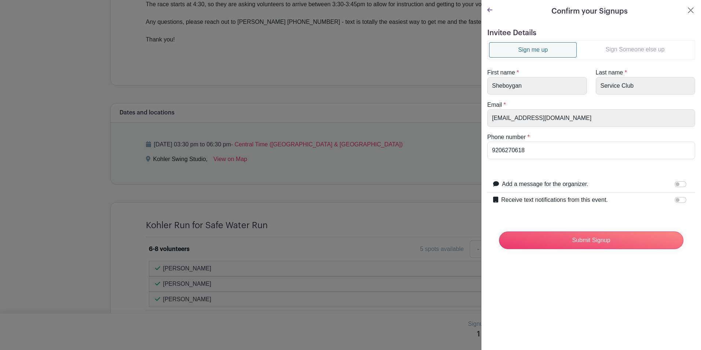
click at [622, 47] on link "Sign Someone else up" at bounding box center [635, 49] width 117 height 15
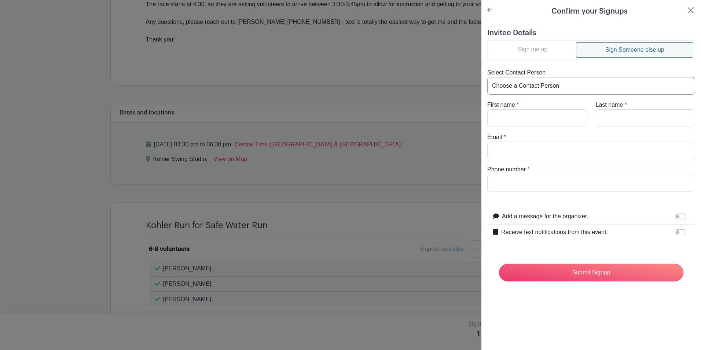
click at [530, 90] on select "Choose a Contact Person Beth Kochinski (BethK@sheboyganserviceclub.org) Cassidy…" at bounding box center [591, 86] width 208 height 18
click at [524, 84] on select "Choose a Contact Person Beth Kochinski (BethK@sheboyganserviceclub.org) Cassidy…" at bounding box center [591, 86] width 208 height 18
click at [519, 120] on input "First name" at bounding box center [537, 118] width 100 height 18
type input "Emily"
type input "Nelson"
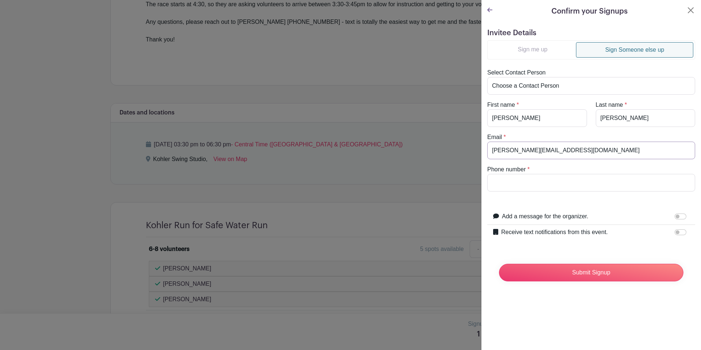
type input "EmilyN@sheboyganserviceclub.org"
click at [504, 183] on input "9202540268" at bounding box center [591, 183] width 208 height 18
click at [503, 183] on input "9202540268" at bounding box center [591, 183] width 208 height 18
type input "9202540268"
click at [676, 230] on input "Receive text notifications from this event." at bounding box center [681, 232] width 12 height 6
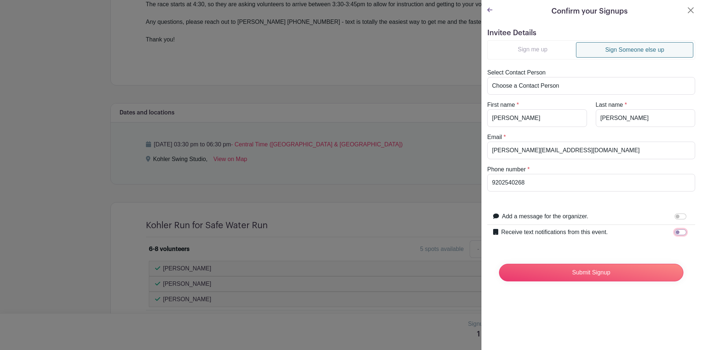
checkbox input "true"
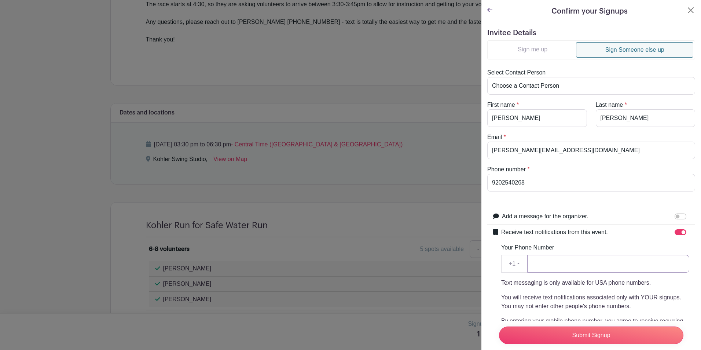
click at [615, 265] on input "Your Phone Number" at bounding box center [608, 264] width 162 height 18
paste input "9202540268"
type input "9202540268"
click at [583, 321] on div "Submit Signup" at bounding box center [591, 335] width 196 height 29
click at [588, 333] on input "Submit Signup" at bounding box center [591, 335] width 184 height 18
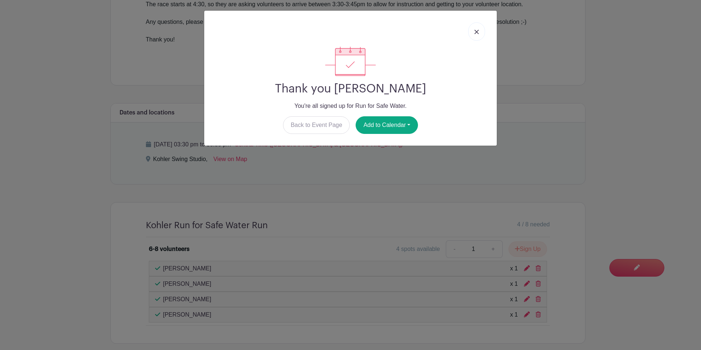
click at [476, 37] on link at bounding box center [476, 31] width 17 height 18
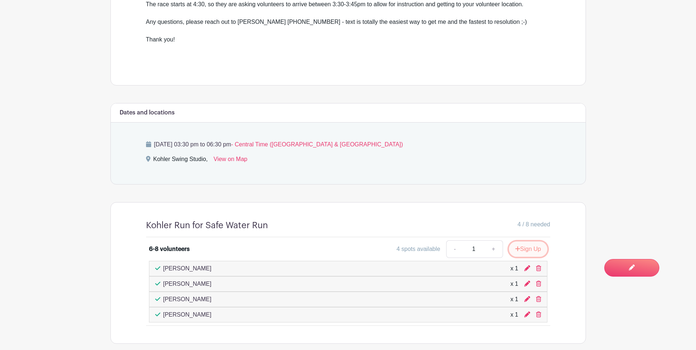
click at [541, 241] on button "Sign Up" at bounding box center [528, 248] width 39 height 15
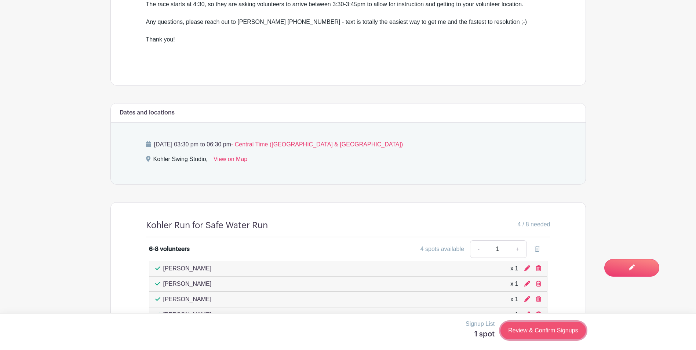
click at [532, 335] on link "Review & Confirm Signups" at bounding box center [542, 331] width 85 height 18
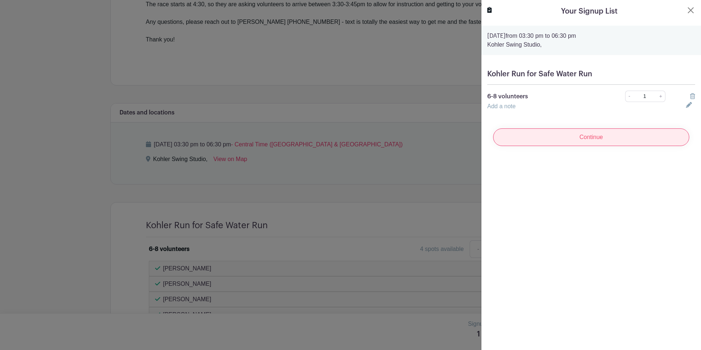
click at [610, 134] on input "Continue" at bounding box center [591, 137] width 196 height 18
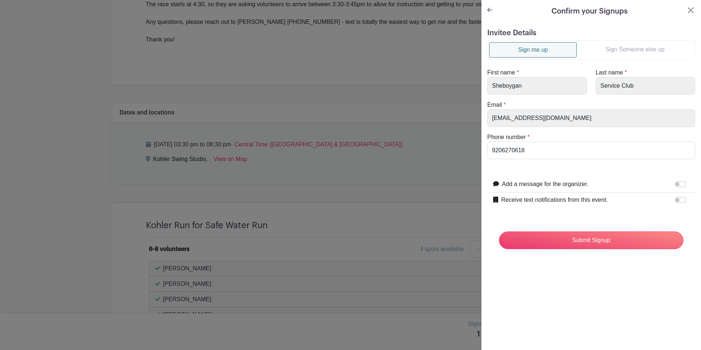
click at [638, 46] on link "Sign Someone else up" at bounding box center [635, 49] width 117 height 15
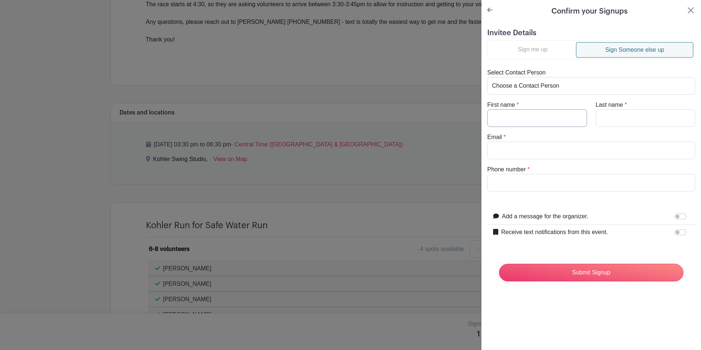
click at [528, 122] on input "First name" at bounding box center [537, 118] width 100 height 18
type input "Jessica"
type input "Schmitt-Reynolds"
type input "jessicasr@sheboyganserviceclub.org"
click at [499, 184] on input "9206270618" at bounding box center [591, 183] width 208 height 18
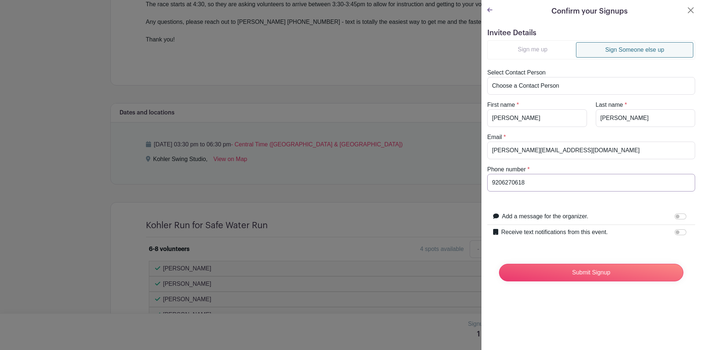
click at [499, 184] on input "9206270618" at bounding box center [591, 183] width 208 height 18
type input "9206270618"
click at [675, 228] on div at bounding box center [682, 232] width 15 height 9
click at [675, 234] on input "Receive text notifications from this event." at bounding box center [681, 232] width 12 height 6
checkbox input "true"
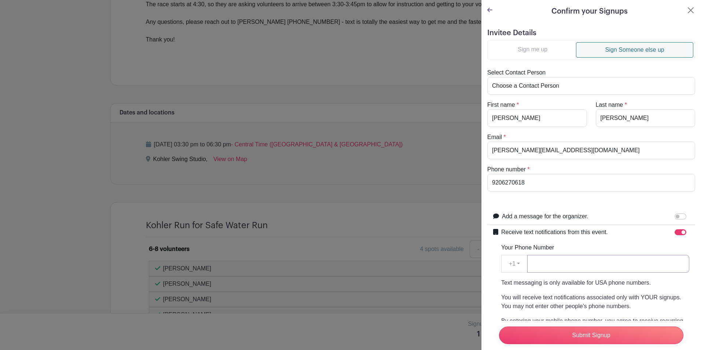
click at [616, 266] on input "Your Phone Number" at bounding box center [608, 264] width 162 height 18
paste input "9206270618"
type input "9206270618"
click at [579, 326] on input "Submit Signup" at bounding box center [591, 335] width 184 height 18
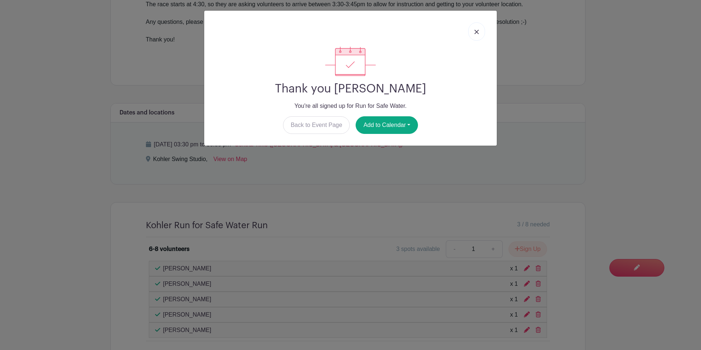
click at [478, 33] on img at bounding box center [477, 32] width 4 height 4
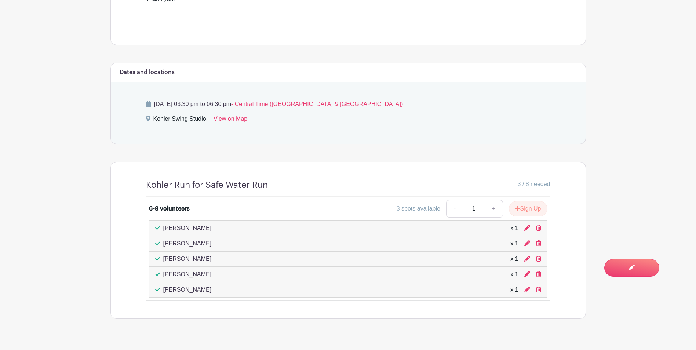
scroll to position [372, 0]
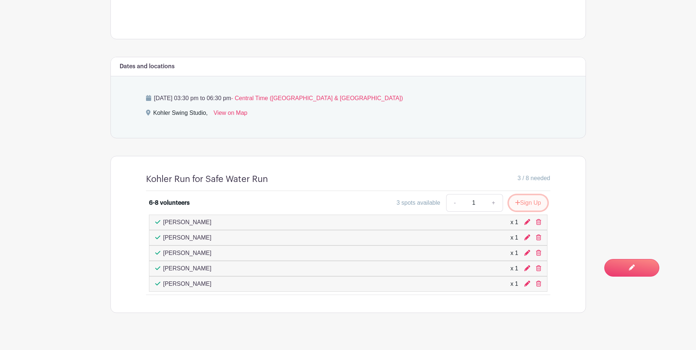
click at [530, 195] on button "Sign Up" at bounding box center [528, 202] width 39 height 15
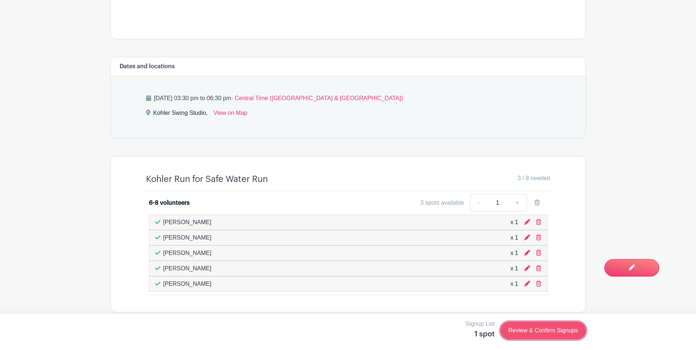
click at [531, 334] on link "Review & Confirm Signups" at bounding box center [542, 331] width 85 height 18
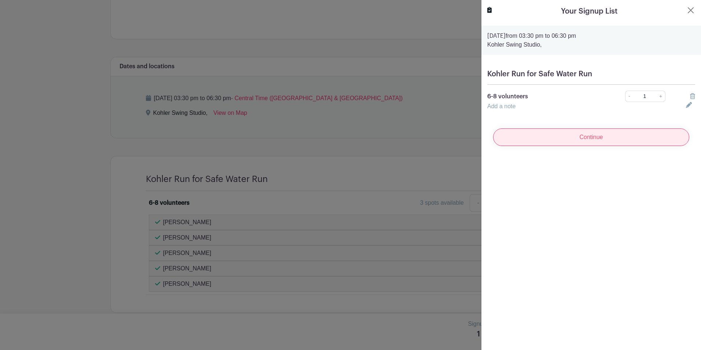
click at [554, 140] on input "Continue" at bounding box center [591, 137] width 196 height 18
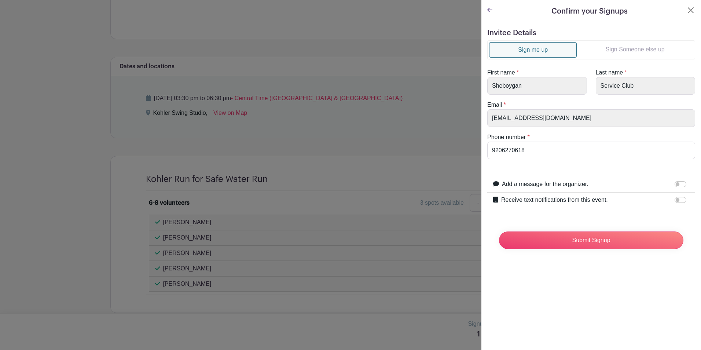
click at [611, 50] on link "Sign Someone else up" at bounding box center [635, 49] width 117 height 15
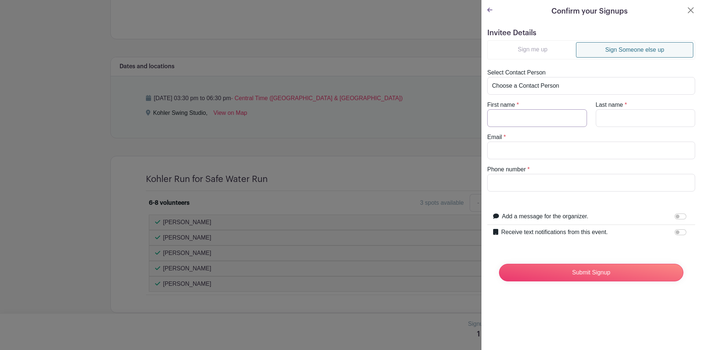
click at [527, 122] on input "First name" at bounding box center [537, 118] width 100 height 18
type input "Lauren"
type input "Schmitt"
type input "laurens@sheboyganserviceclub.org"
click at [510, 187] on input "9206274434" at bounding box center [591, 183] width 208 height 18
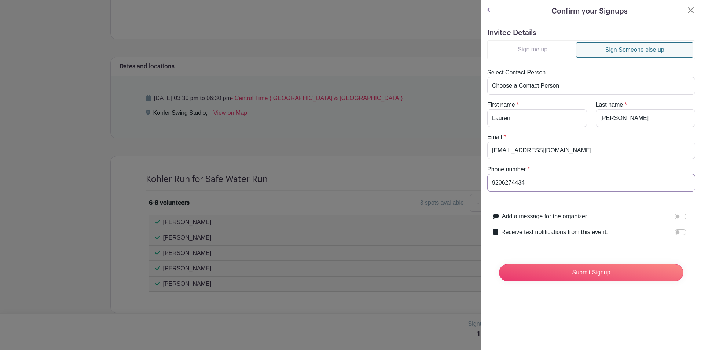
click at [510, 187] on input "9206274434" at bounding box center [591, 183] width 208 height 18
type input "9206274434"
click at [680, 231] on input "Receive text notifications from this event." at bounding box center [681, 232] width 12 height 6
checkbox input "true"
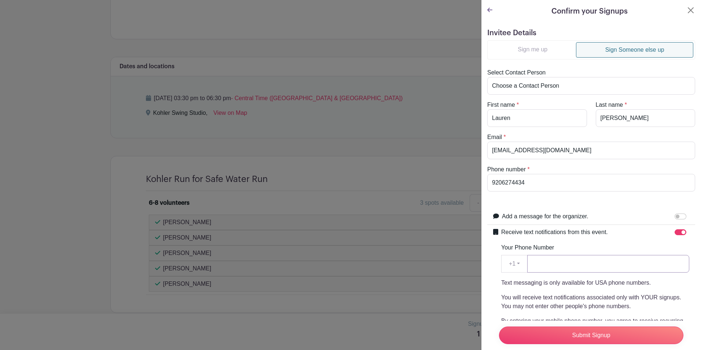
click at [659, 257] on input "Your Phone Number" at bounding box center [608, 264] width 162 height 18
paste input "9206274434"
type input "9206274434"
click at [608, 332] on input "Submit Signup" at bounding box center [591, 335] width 184 height 18
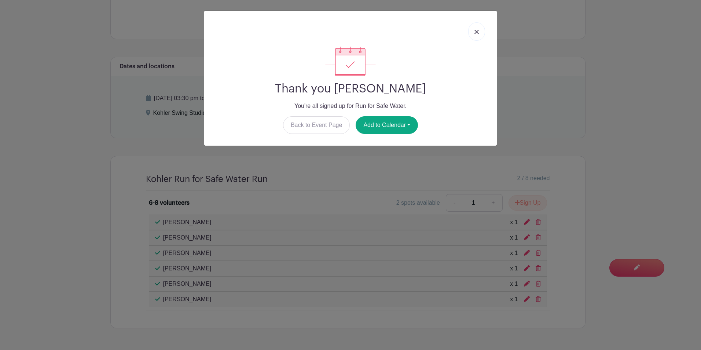
click at [477, 31] on img at bounding box center [477, 32] width 4 height 4
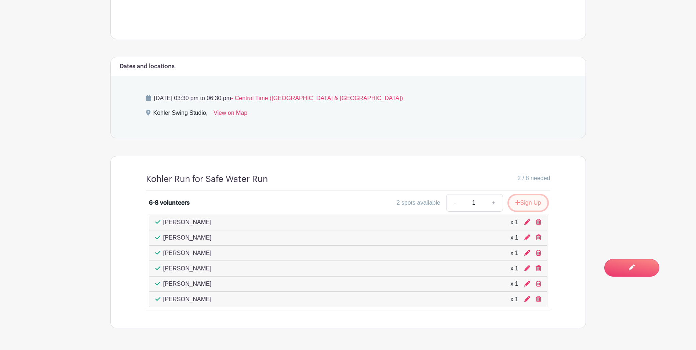
click at [527, 195] on button "Sign Up" at bounding box center [528, 202] width 39 height 15
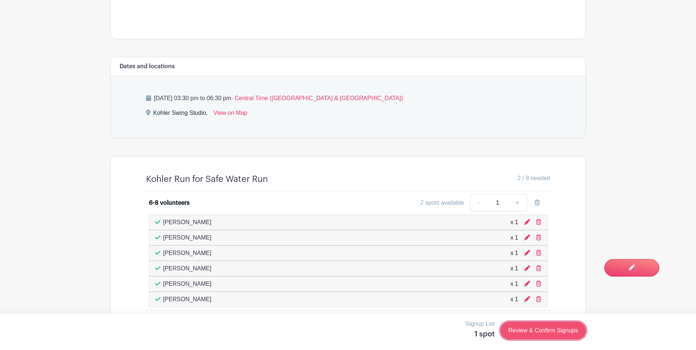
click at [553, 330] on link "Review & Confirm Signups" at bounding box center [542, 331] width 85 height 18
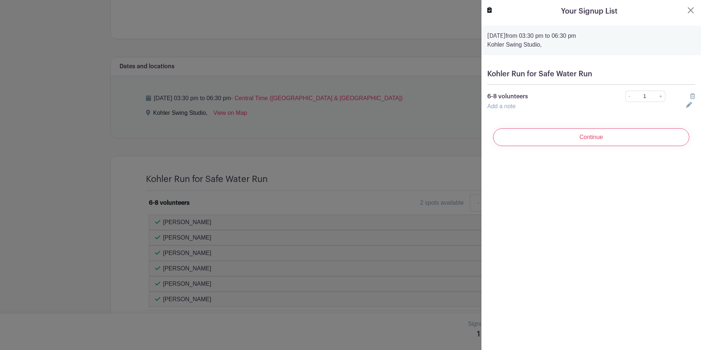
click at [590, 137] on input "Continue" at bounding box center [591, 137] width 196 height 18
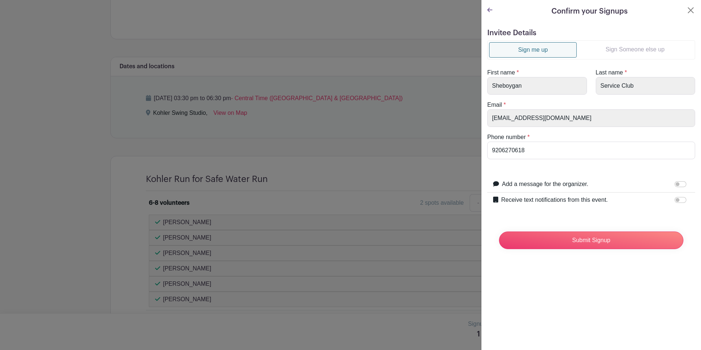
click at [638, 49] on link "Sign Someone else up" at bounding box center [635, 49] width 117 height 15
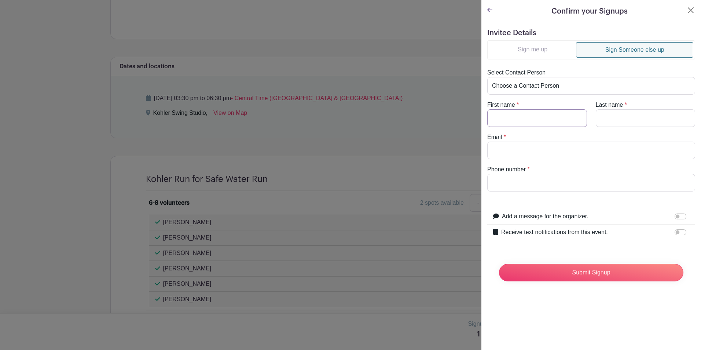
click at [531, 117] on input "First name" at bounding box center [537, 118] width 100 height 18
type input "Andrea"
type input "Schmitz"
type input "AndreaS@sheboyganserviceclub.org"
click at [501, 181] on input "9209464810" at bounding box center [591, 183] width 208 height 18
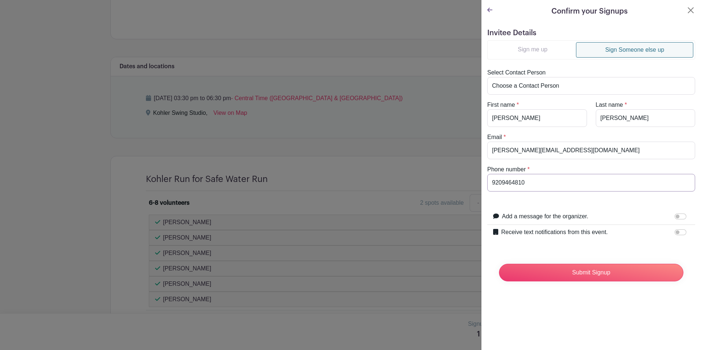
click at [501, 181] on input "9209464810" at bounding box center [591, 183] width 208 height 18
type input "9209464810"
click at [675, 233] on input "Receive text notifications from this event." at bounding box center [681, 232] width 12 height 6
checkbox input "true"
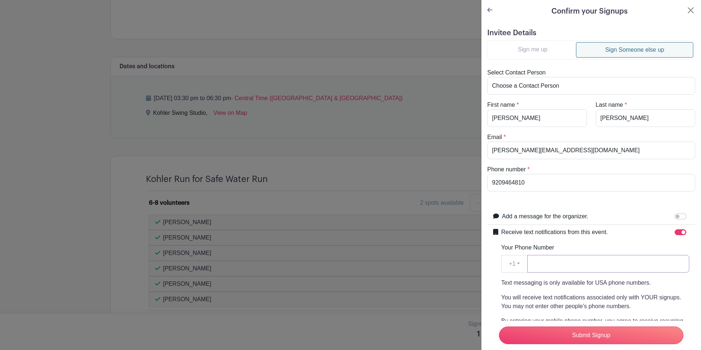
click at [641, 259] on input "Your Phone Number" at bounding box center [608, 264] width 162 height 18
paste input "9209464810"
type input "9209464810"
click at [592, 330] on input "Submit Signup" at bounding box center [591, 335] width 184 height 18
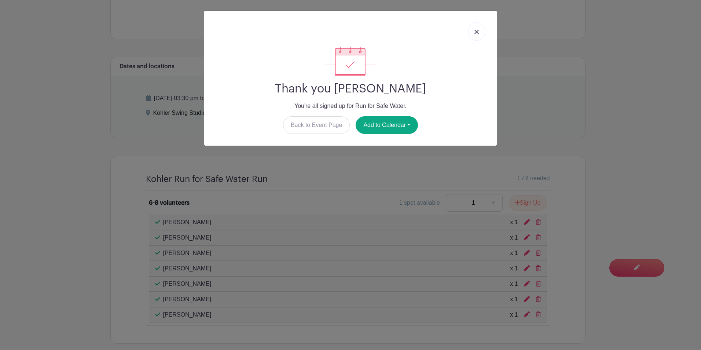
click at [475, 33] on img at bounding box center [477, 32] width 4 height 4
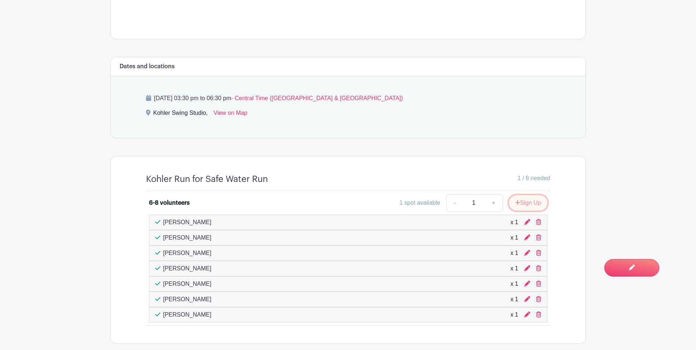
click at [538, 195] on button "Sign Up" at bounding box center [528, 202] width 39 height 15
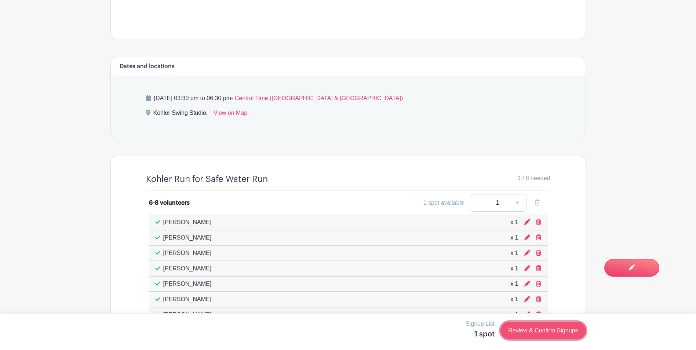
click at [519, 333] on link "Review & Confirm Signups" at bounding box center [542, 331] width 85 height 18
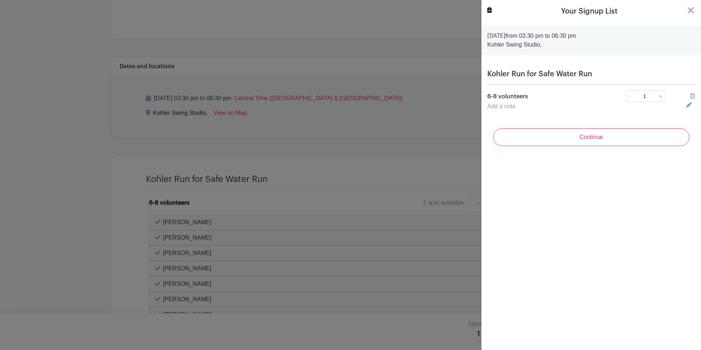
click at [542, 135] on input "Continue" at bounding box center [591, 137] width 196 height 18
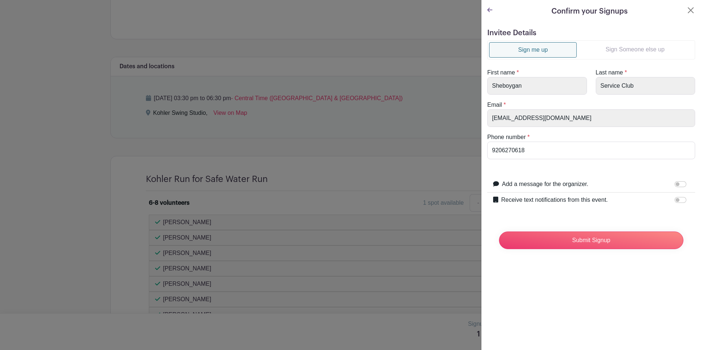
click at [614, 43] on link "Sign Someone else up" at bounding box center [635, 49] width 117 height 15
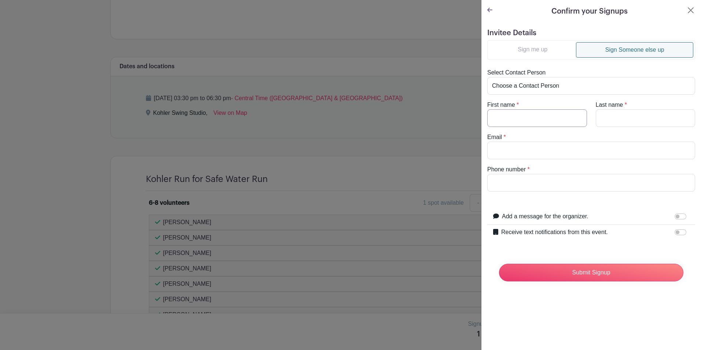
drag, startPoint x: 505, startPoint y: 121, endPoint x: 508, endPoint y: 113, distance: 7.9
click at [506, 120] on input "First name" at bounding box center [537, 118] width 100 height 18
type input "Sammie"
type input "Roberts"
type input "SamanthaR@sheboyganserviceclub.org"
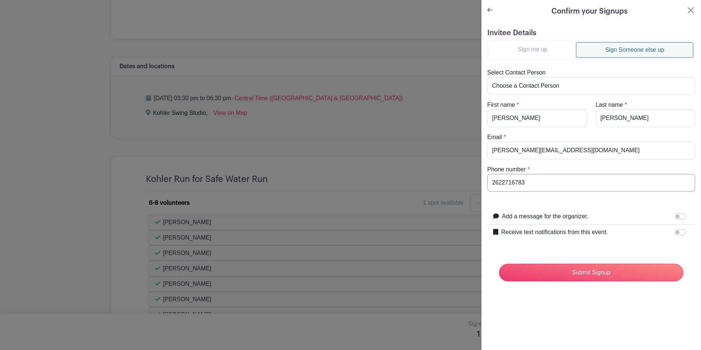
click at [503, 181] on input "2622716783" at bounding box center [591, 183] width 208 height 18
type input "2622716783"
click at [675, 230] on input "Receive text notifications from this event." at bounding box center [681, 232] width 12 height 6
checkbox input "true"
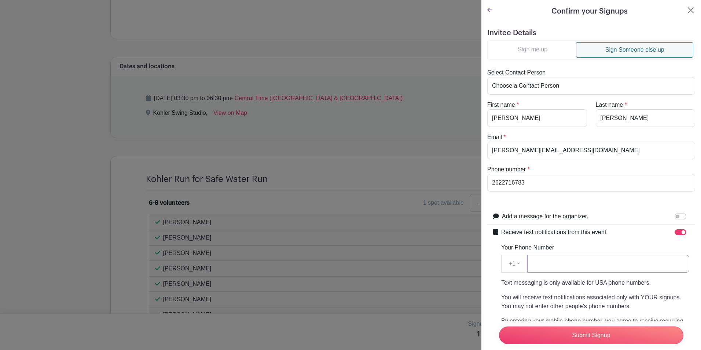
click at [634, 257] on input "Your Phone Number" at bounding box center [608, 264] width 162 height 18
paste input "2622716783"
type input "2622716783"
click at [597, 328] on input "Submit Signup" at bounding box center [591, 335] width 184 height 18
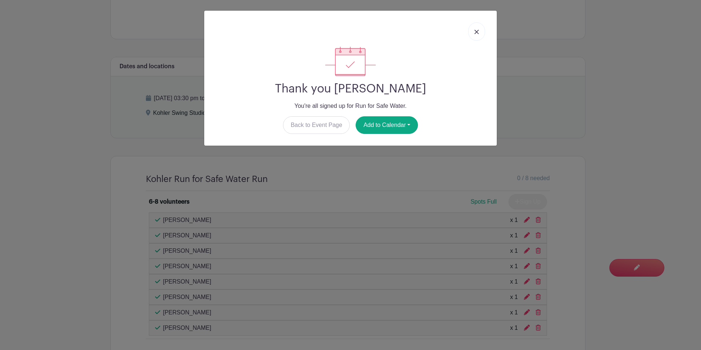
click at [472, 29] on link at bounding box center [476, 31] width 17 height 18
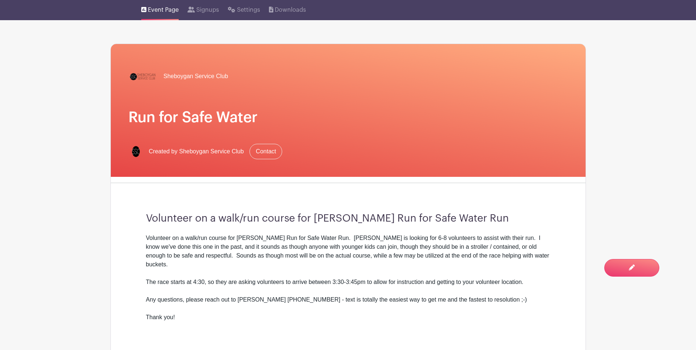
scroll to position [0, 0]
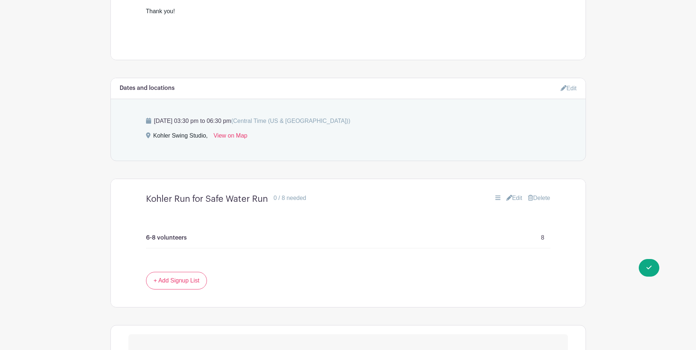
scroll to position [451, 0]
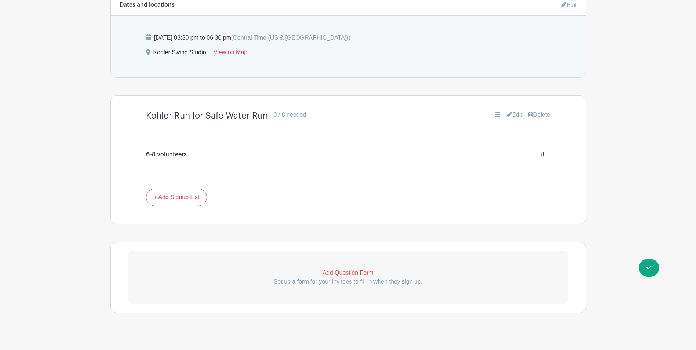
click at [515, 110] on link "Edit" at bounding box center [514, 114] width 16 height 9
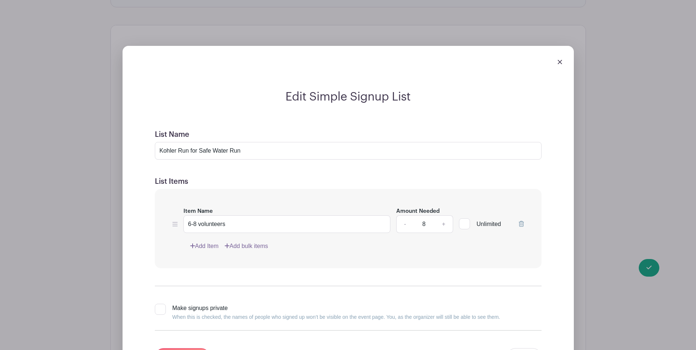
scroll to position [524, 0]
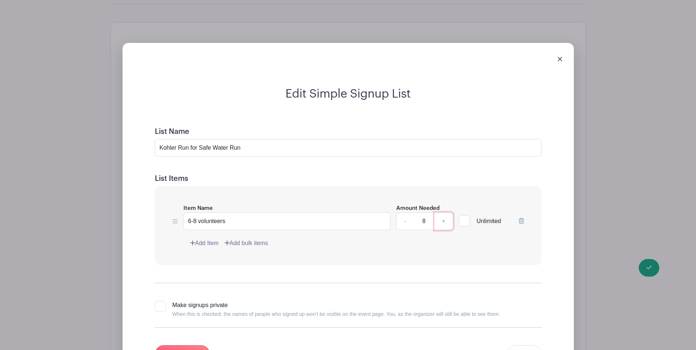
click at [442, 213] on link "+" at bounding box center [443, 221] width 18 height 18
type input "10"
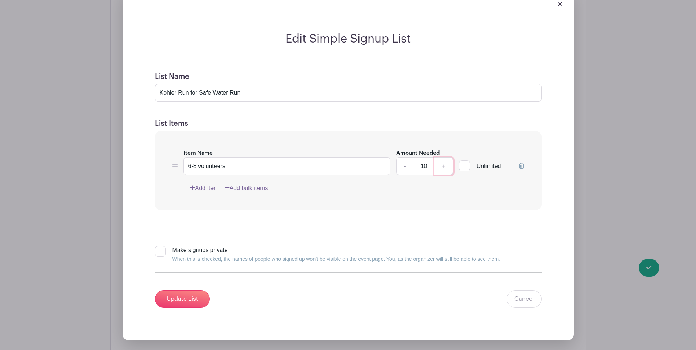
scroll to position [708, 0]
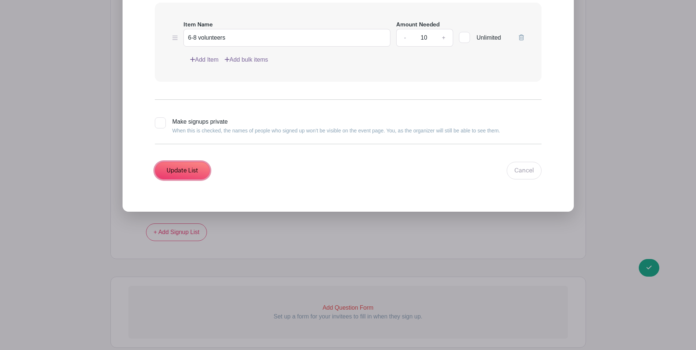
click at [184, 162] on input "Update List" at bounding box center [182, 171] width 55 height 18
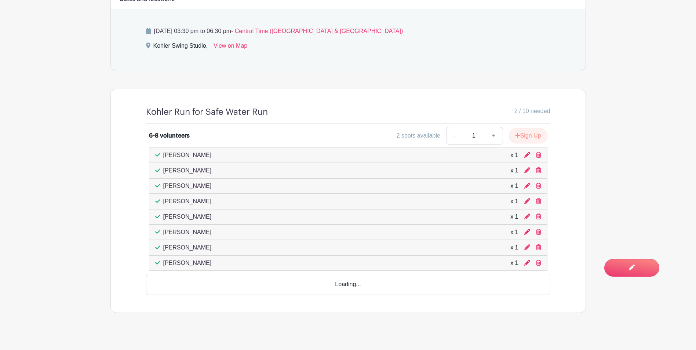
scroll to position [418, 0]
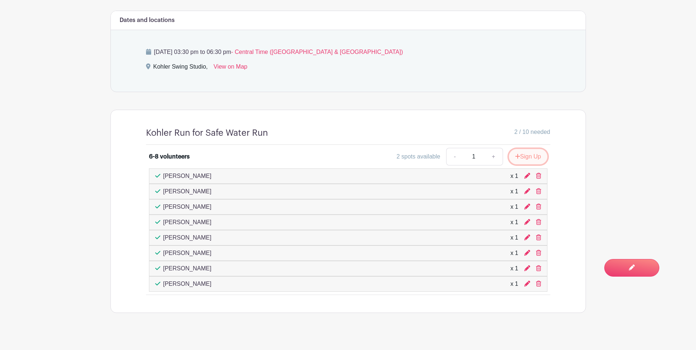
click at [526, 149] on button "Sign Up" at bounding box center [528, 156] width 39 height 15
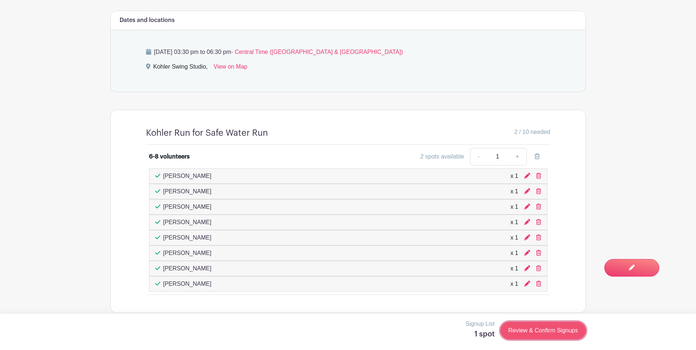
click at [551, 323] on link "Review & Confirm Signups" at bounding box center [542, 331] width 85 height 18
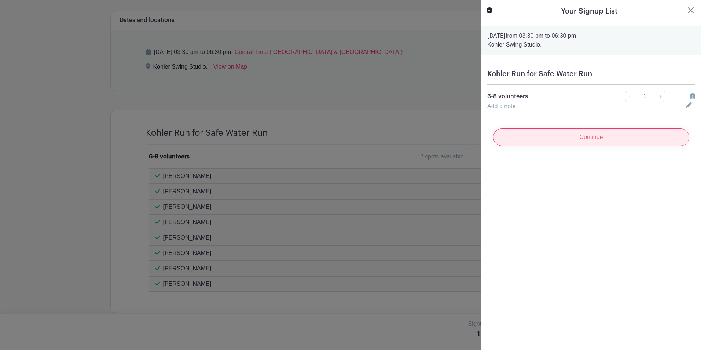
click at [594, 138] on input "Continue" at bounding box center [591, 137] width 196 height 18
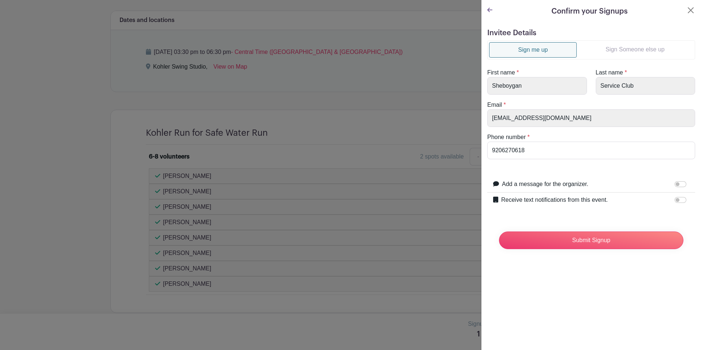
click at [636, 51] on link "Sign Someone else up" at bounding box center [635, 49] width 117 height 15
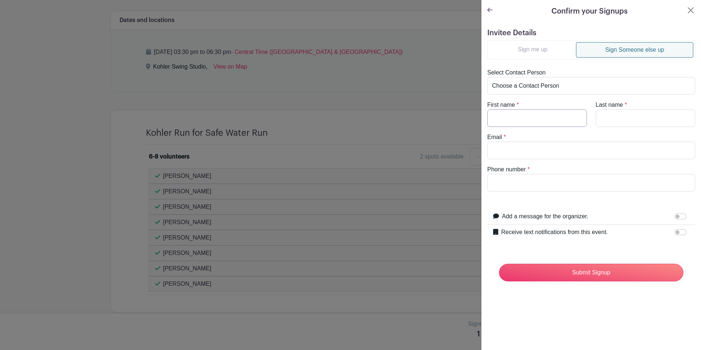
click at [529, 114] on input "First name" at bounding box center [537, 118] width 100 height 18
type input "Hillary"
type input "u"
type input "Duff"
type input "HilaryD@sheboyganserviceclub.org"
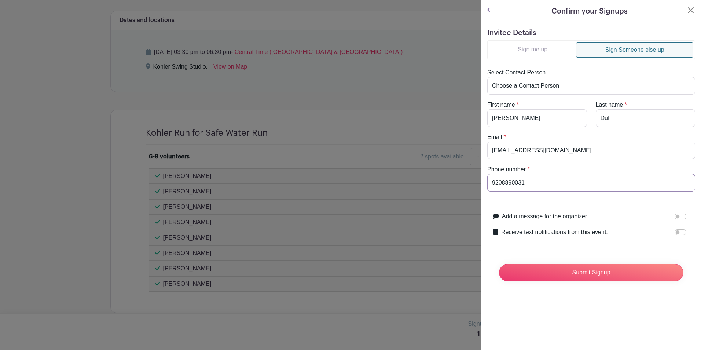
click at [500, 179] on input "9208890031" at bounding box center [591, 183] width 208 height 18
type input "9208890031"
click at [675, 234] on input "Receive text notifications from this event." at bounding box center [681, 232] width 12 height 6
checkbox input "true"
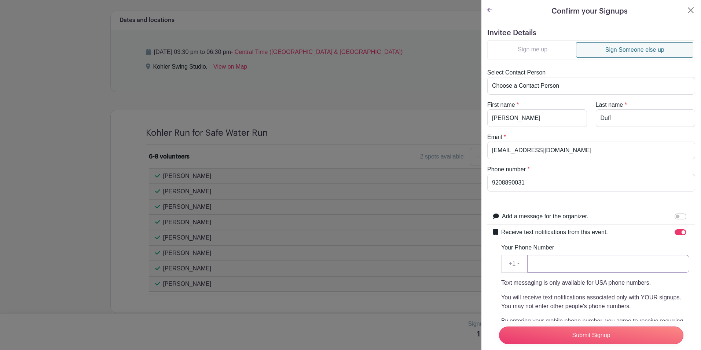
click at [616, 264] on input "Your Phone Number" at bounding box center [608, 264] width 162 height 18
paste input "9208890031"
type input "9208890031"
click at [597, 326] on input "Submit Signup" at bounding box center [591, 335] width 184 height 18
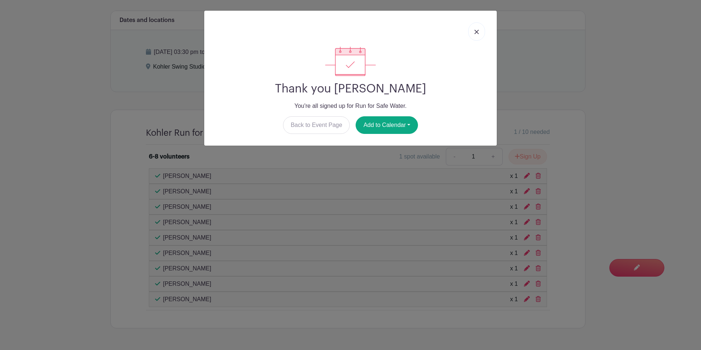
click at [475, 26] on link at bounding box center [476, 31] width 17 height 18
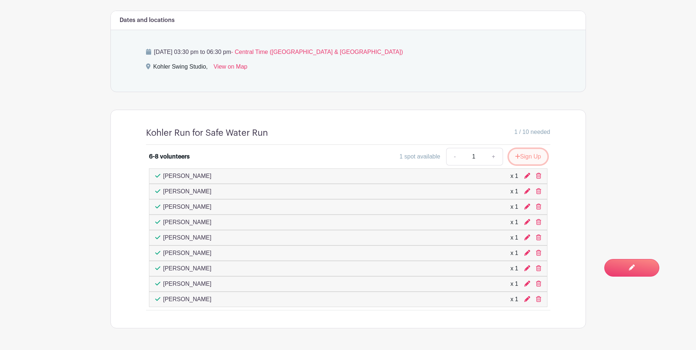
click at [528, 149] on button "Sign Up" at bounding box center [528, 156] width 39 height 15
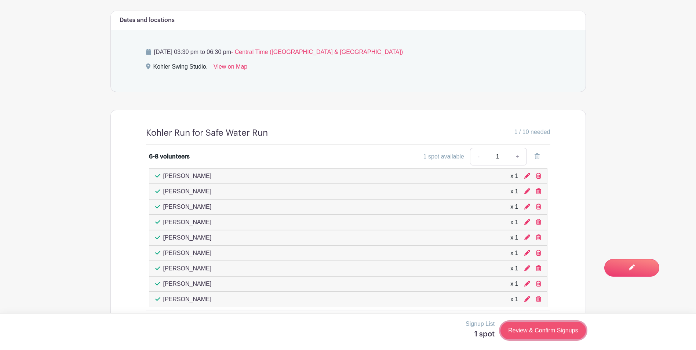
click at [537, 323] on link "Review & Confirm Signups" at bounding box center [542, 331] width 85 height 18
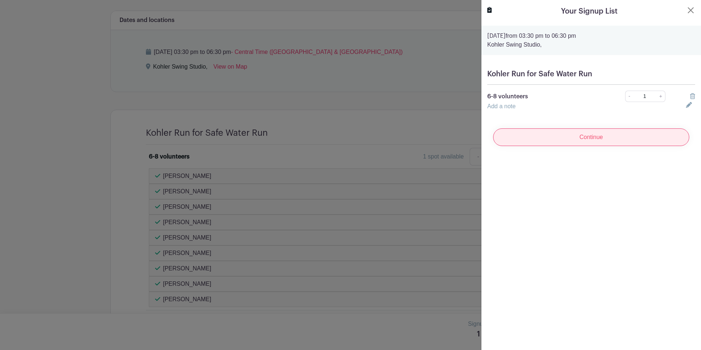
click at [598, 131] on input "Continue" at bounding box center [591, 137] width 196 height 18
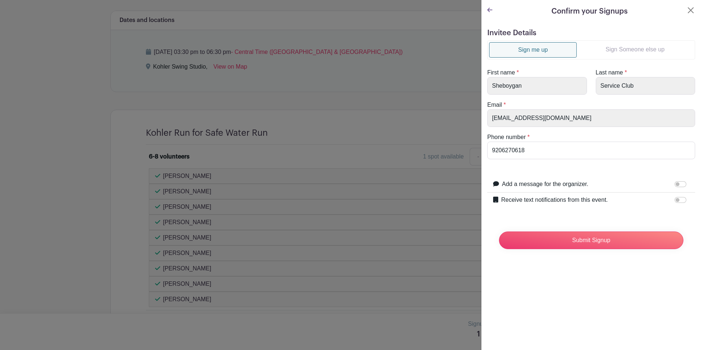
click at [608, 50] on link "Sign Someone else up" at bounding box center [635, 49] width 117 height 15
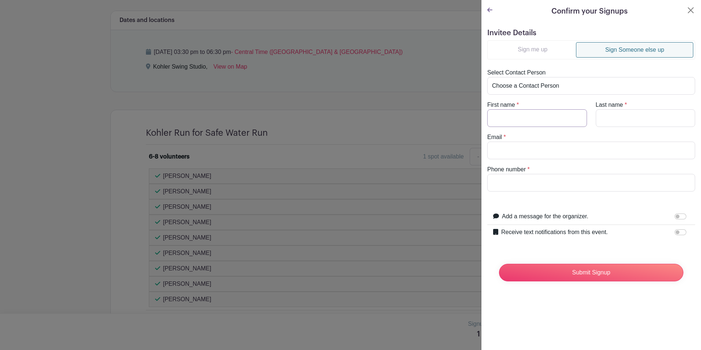
click at [552, 120] on input "First name" at bounding box center [537, 118] width 100 height 18
type input "Christy"
type input "Geschke"
type input "ChristyG@sheboyganserviceclub.org"
click at [522, 180] on input "9202073246" at bounding box center [591, 183] width 208 height 18
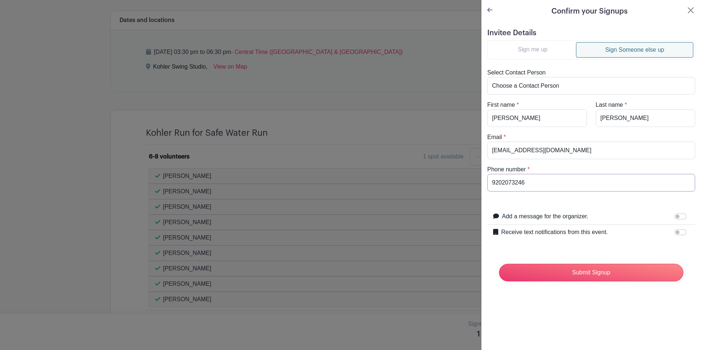
click at [522, 180] on input "9202073246" at bounding box center [591, 183] width 208 height 18
type input "9202073246"
click at [678, 230] on input "Receive text notifications from this event." at bounding box center [681, 232] width 12 height 6
checkbox input "true"
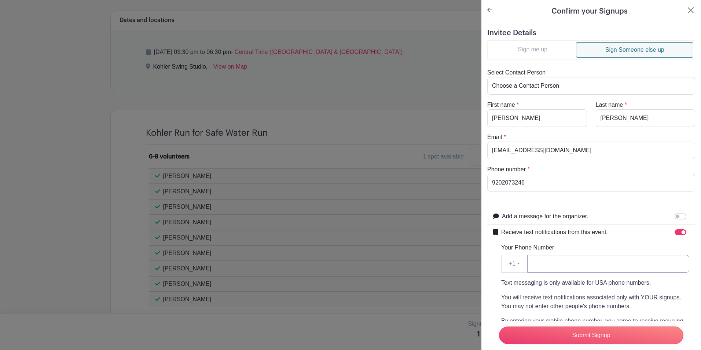
click at [626, 266] on input "Your Phone Number" at bounding box center [608, 264] width 162 height 18
paste input "9202073246"
type input "9202073246"
click at [594, 328] on input "Submit Signup" at bounding box center [591, 335] width 184 height 18
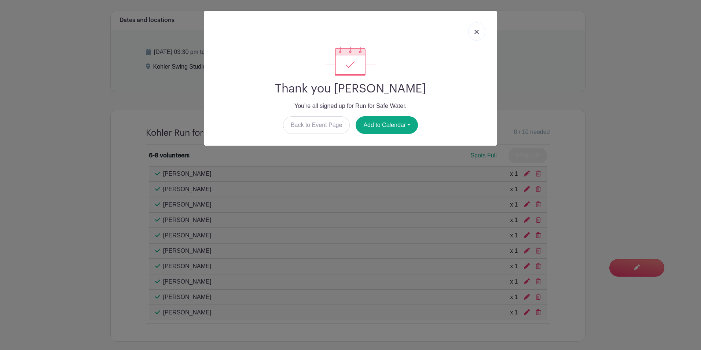
click at [475, 30] on img at bounding box center [477, 32] width 4 height 4
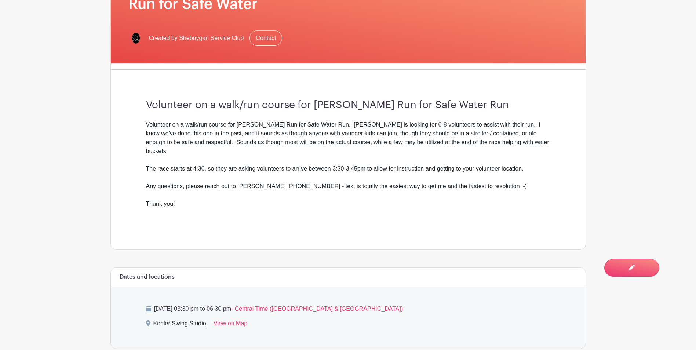
scroll to position [0, 0]
